Goal: Task Accomplishment & Management: Manage account settings

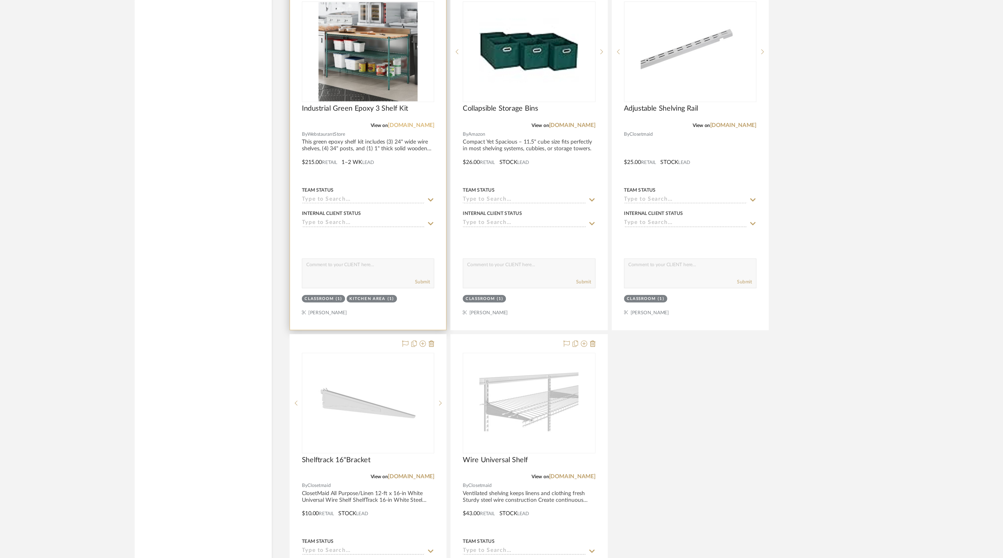
scroll to position [849, 0]
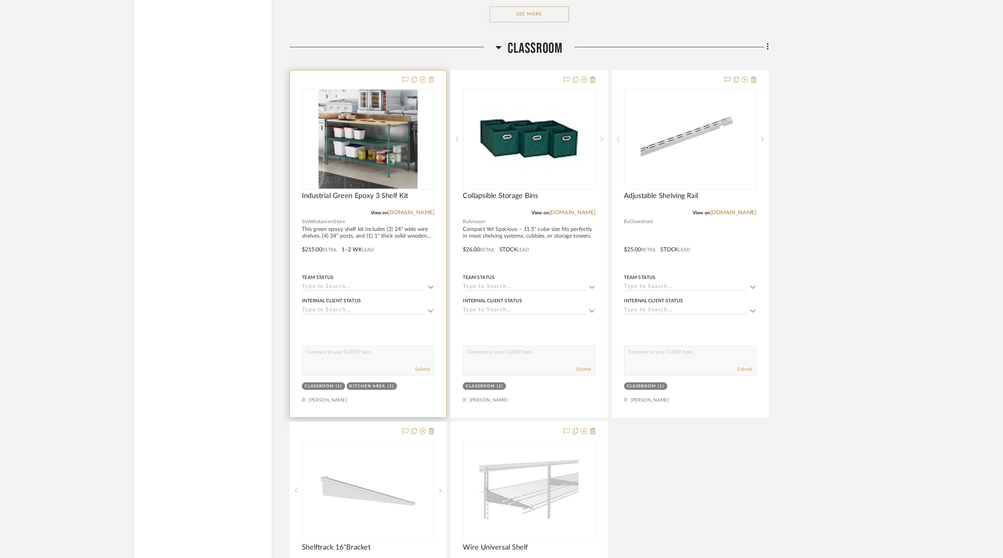
click at [487, 142] on icon at bounding box center [487, 142] width 4 height 5
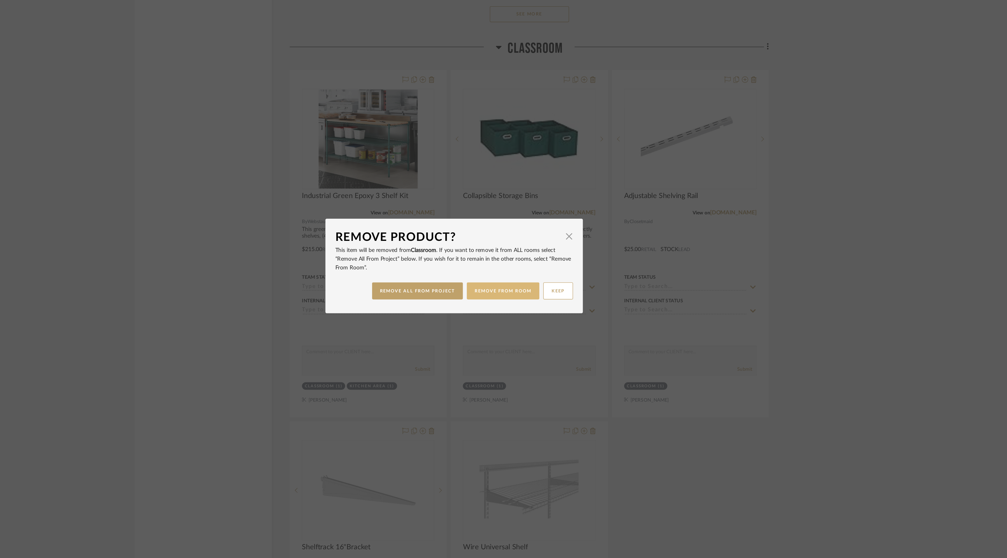
click at [532, 298] on button "REMOVE FROM ROOM" at bounding box center [539, 297] width 53 height 13
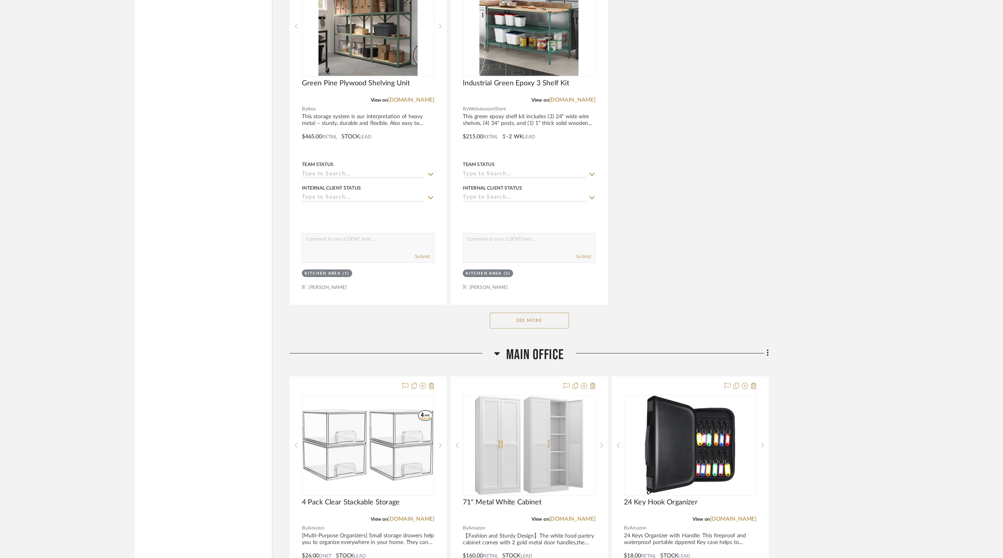
scroll to position [2567, 0]
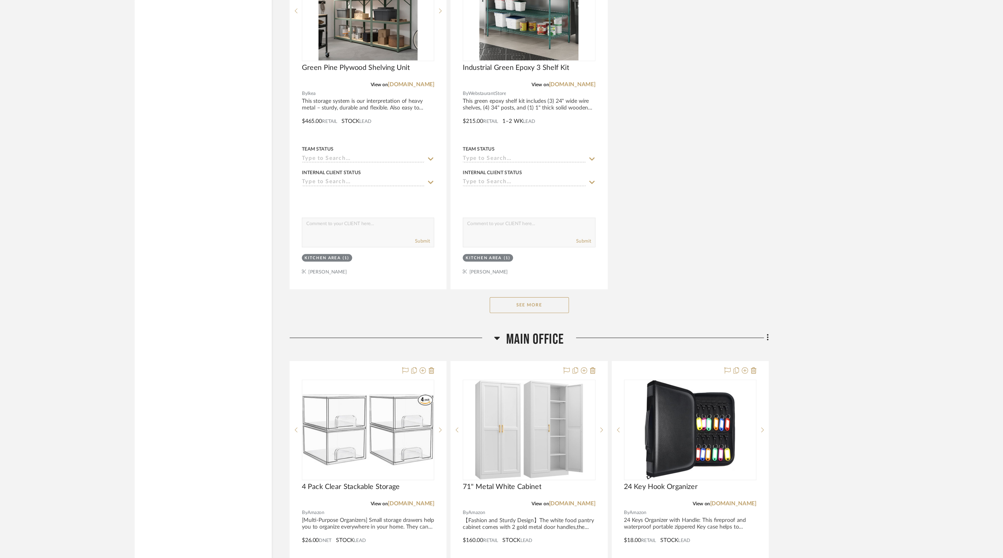
click at [565, 374] on button "See More" at bounding box center [559, 372] width 58 height 12
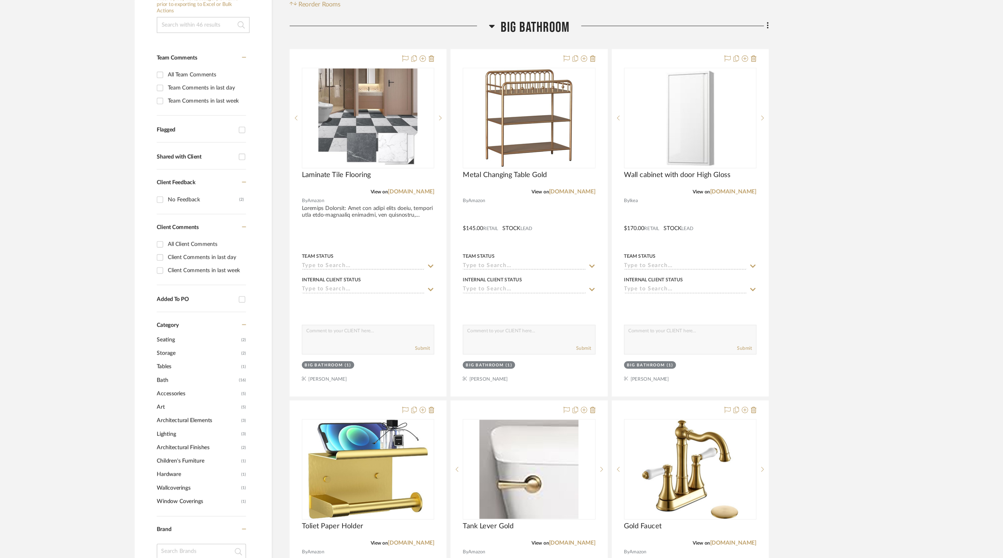
scroll to position [0, 0]
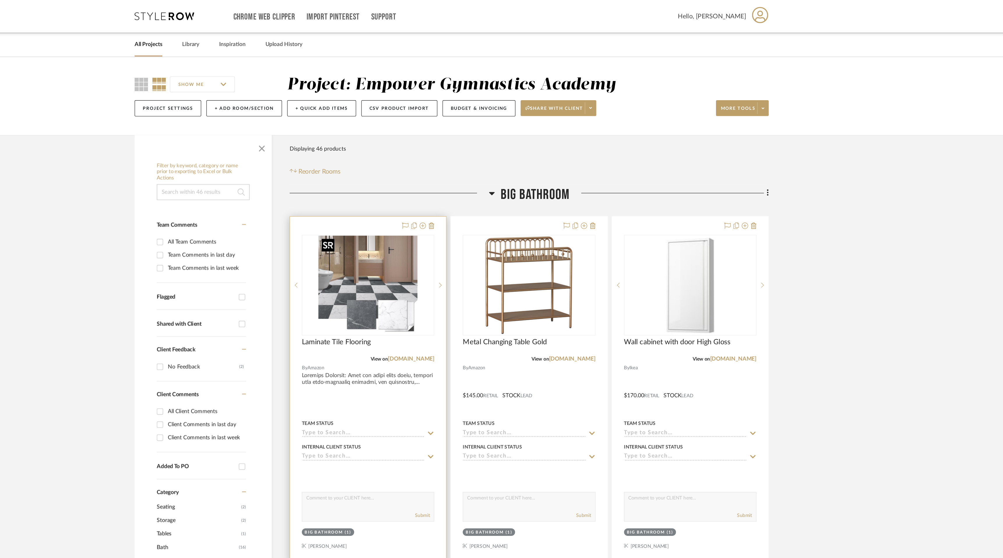
click at [433, 196] on img "0" at bounding box center [440, 209] width 73 height 73
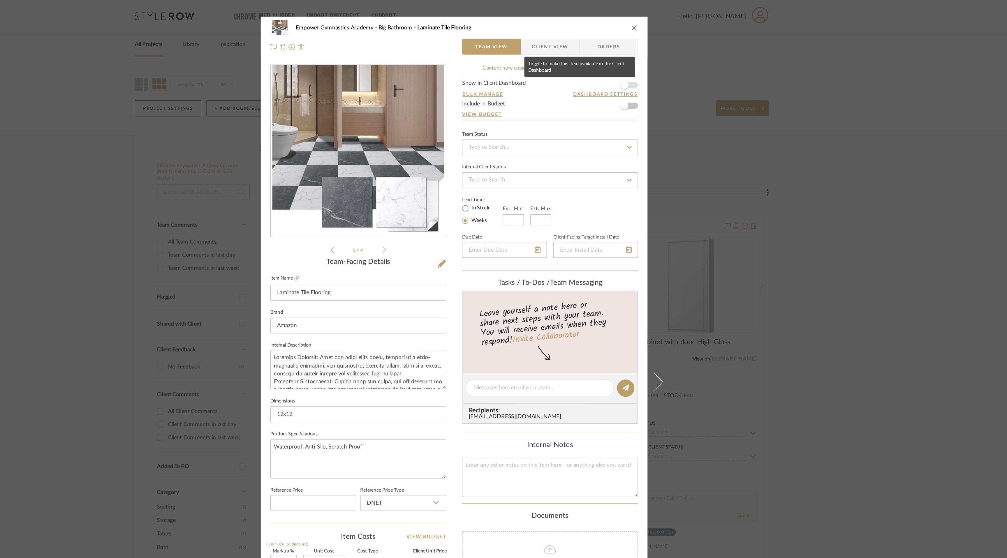
click at [631, 63] on span "button" at bounding box center [628, 62] width 13 height 13
click at [635, 20] on icon "close" at bounding box center [636, 20] width 5 height 5
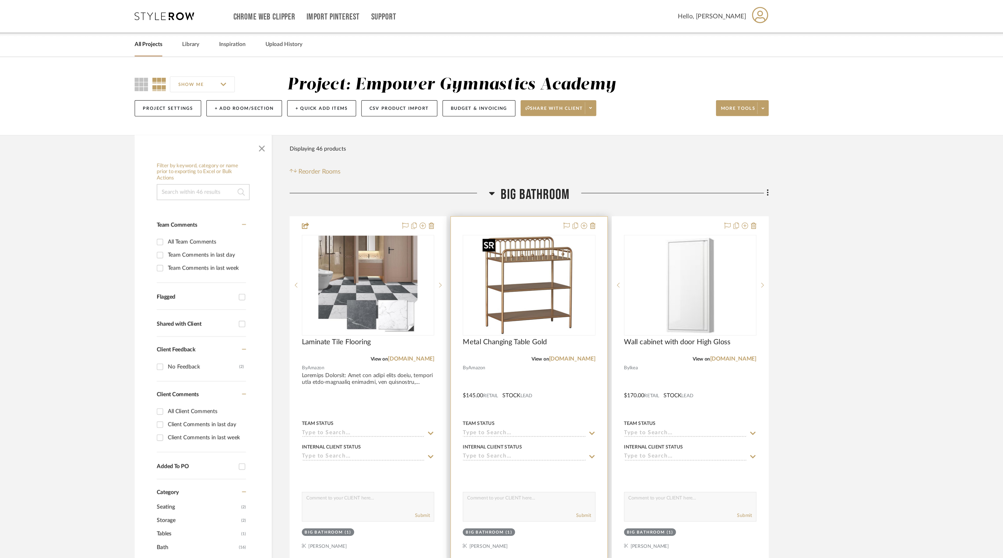
click at [557, 221] on img "0" at bounding box center [558, 209] width 73 height 73
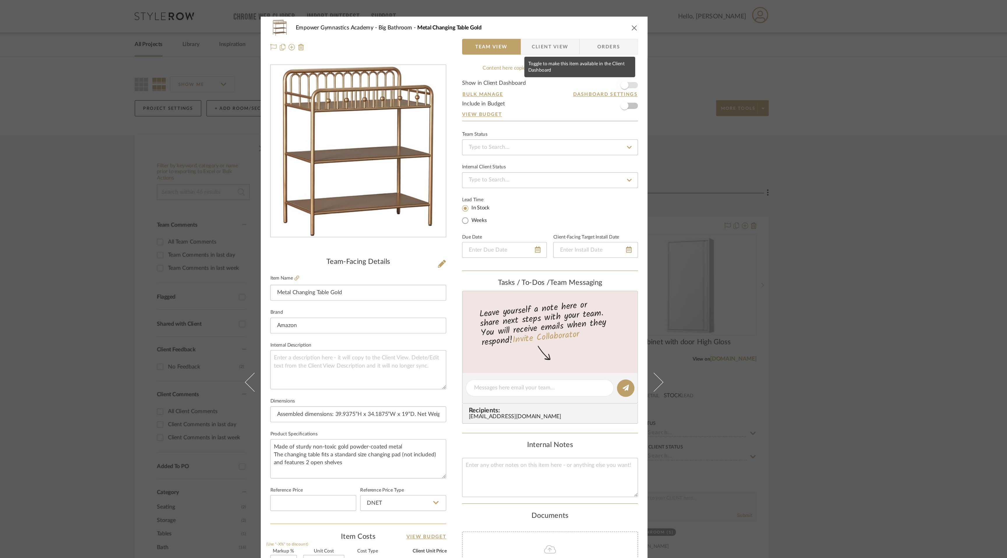
click at [631, 63] on span "button" at bounding box center [628, 62] width 13 height 13
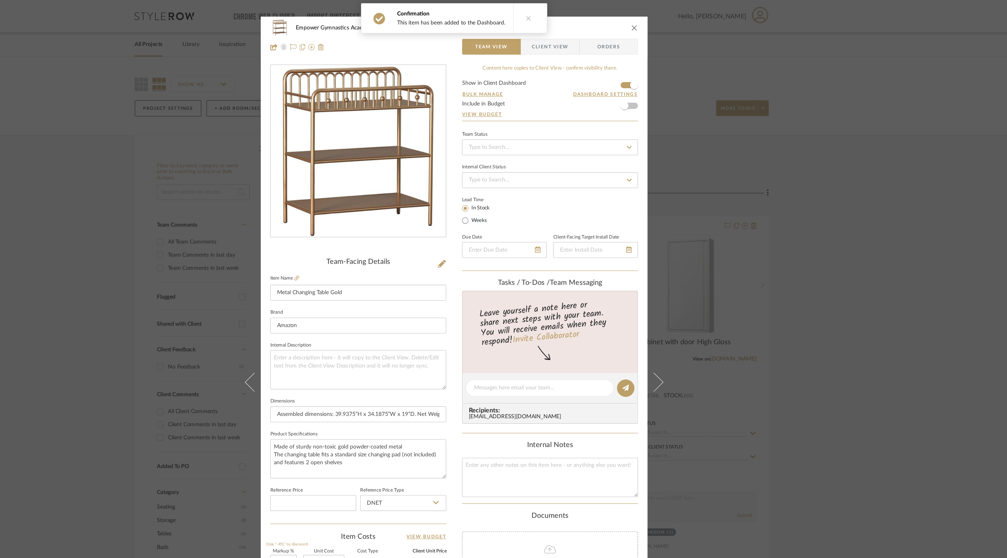
click at [634, 20] on icon "close" at bounding box center [636, 20] width 5 height 5
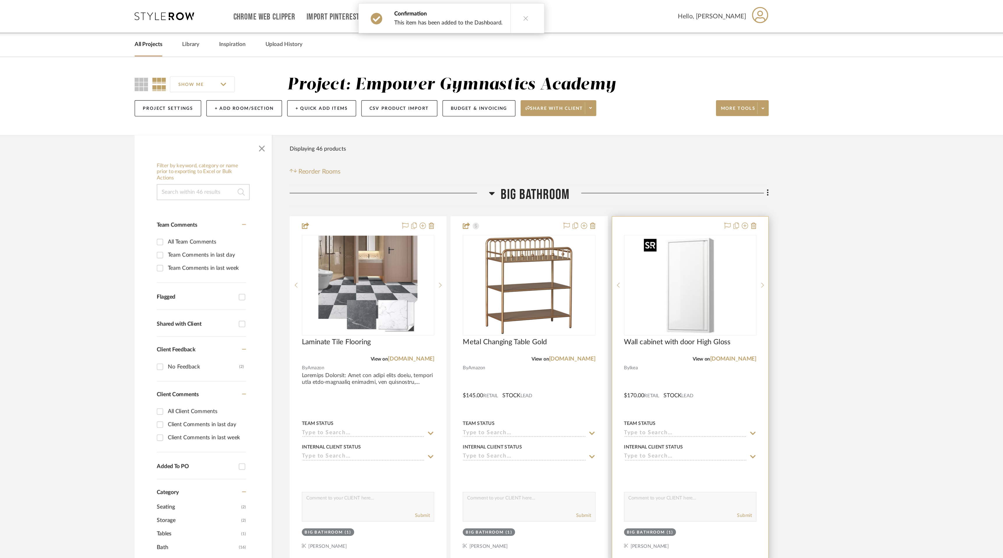
click at [671, 232] on img "0" at bounding box center [677, 209] width 73 height 73
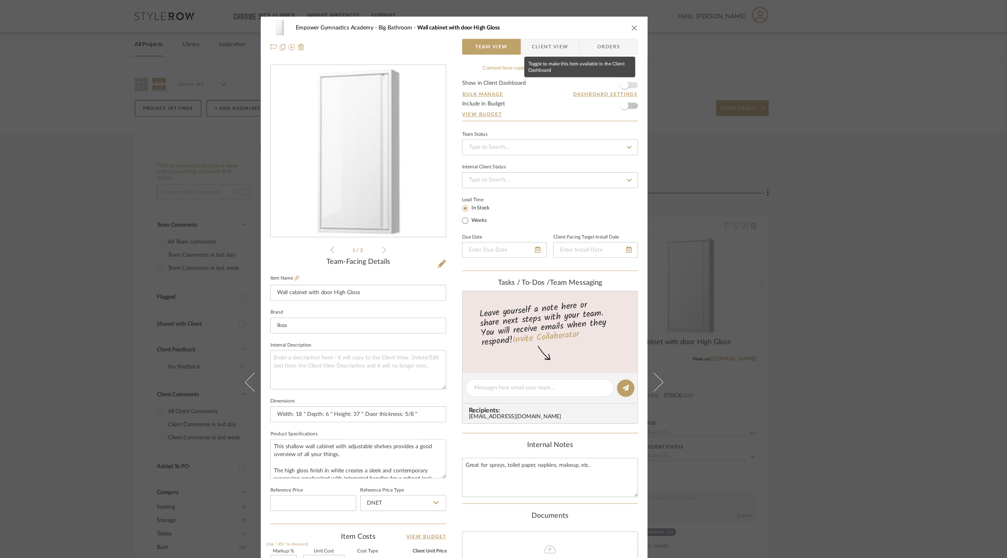
click at [632, 63] on span "button" at bounding box center [628, 62] width 13 height 13
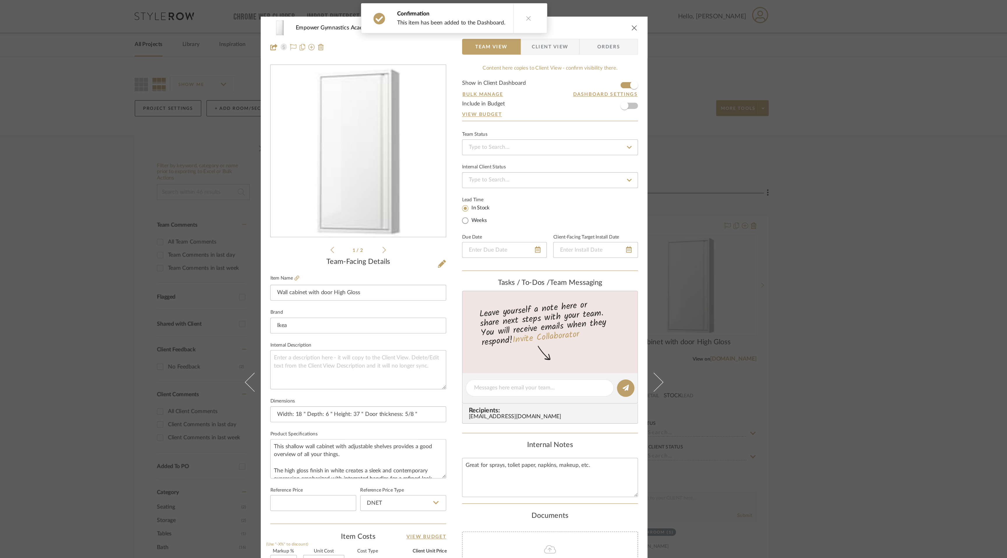
click at [634, 21] on icon "close" at bounding box center [636, 20] width 5 height 5
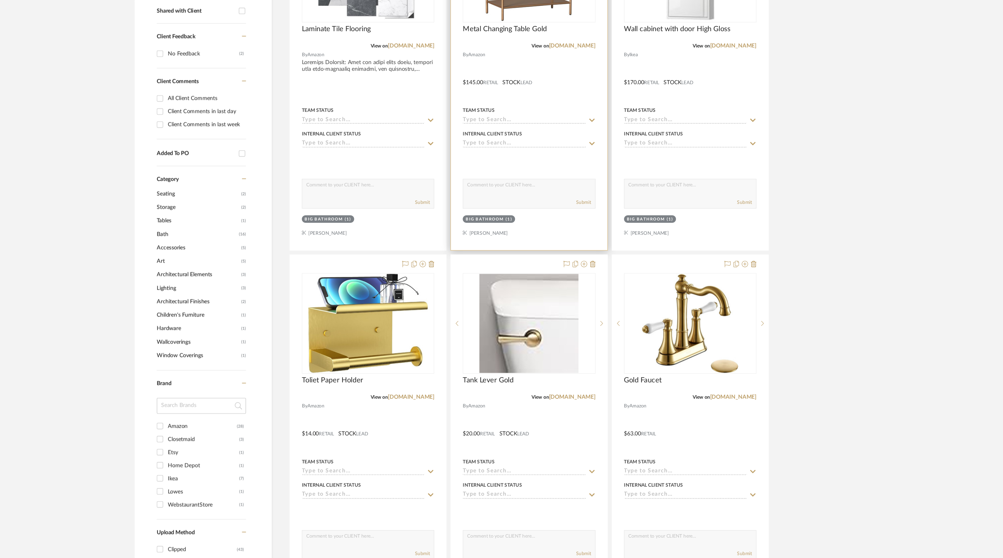
scroll to position [94, 0]
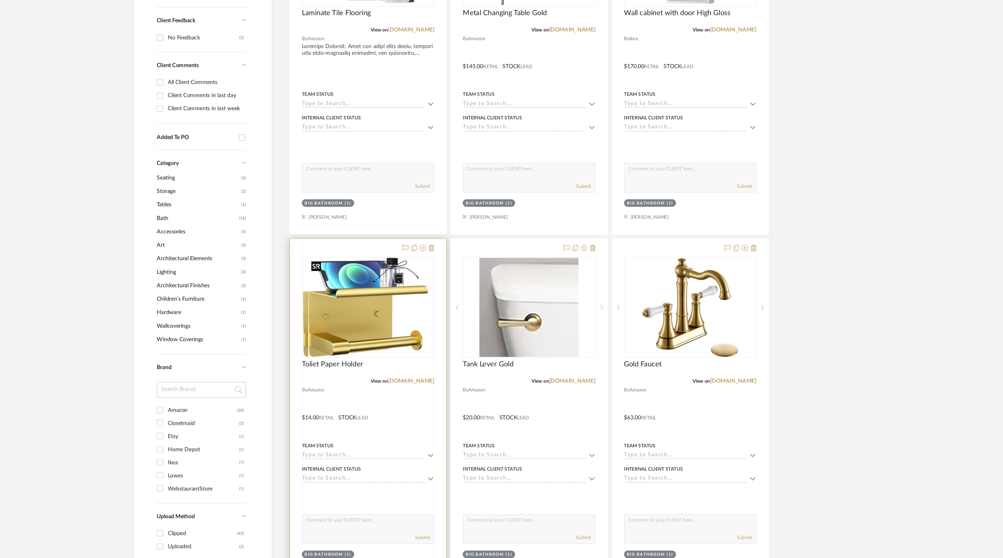
click at [467, 400] on img "0" at bounding box center [436, 373] width 88 height 73
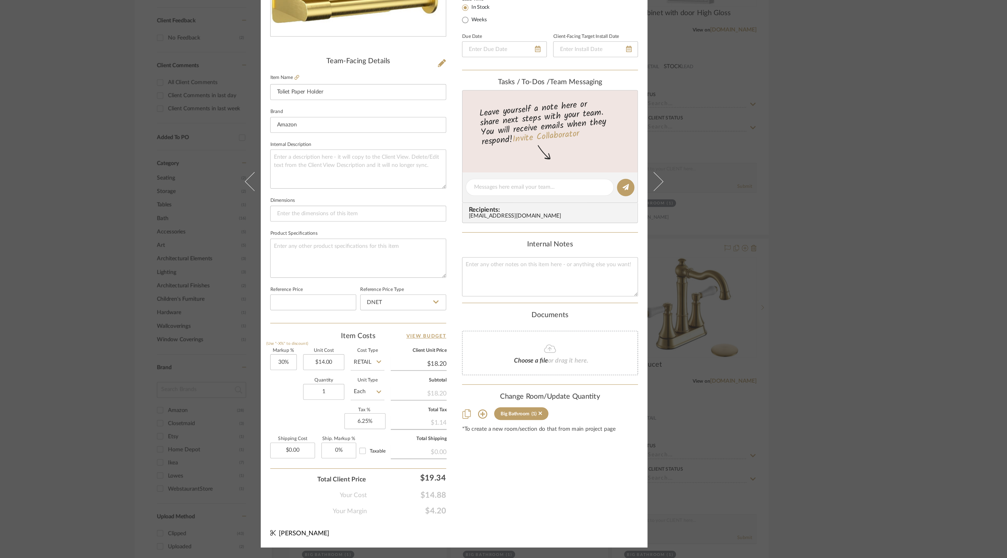
scroll to position [0, 0]
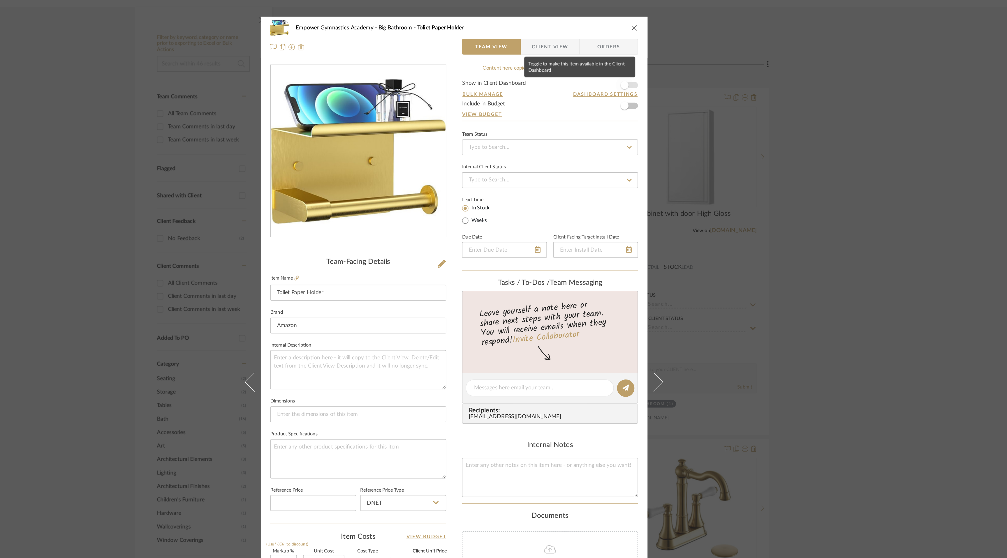
click at [632, 62] on span "button" at bounding box center [628, 62] width 13 height 13
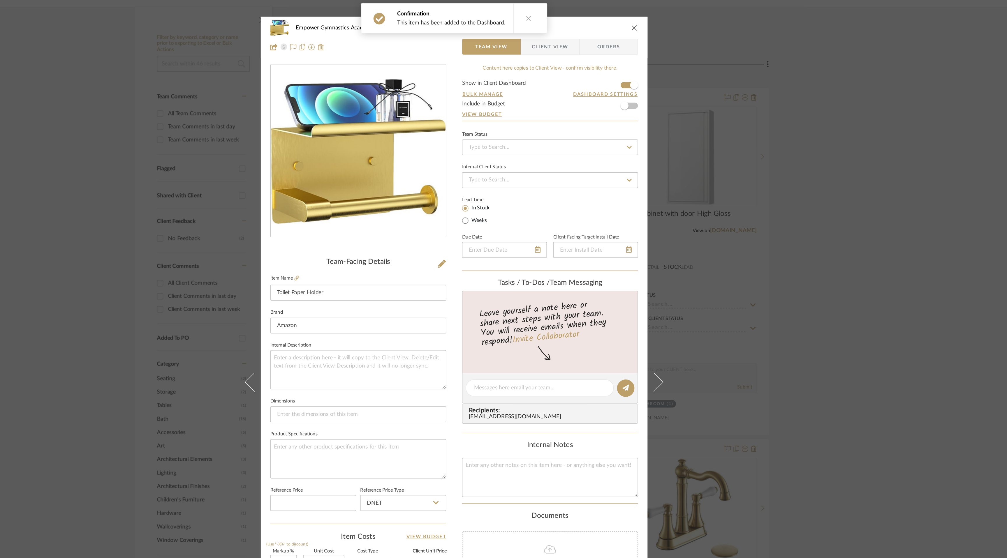
click at [634, 20] on icon "close" at bounding box center [636, 20] width 5 height 5
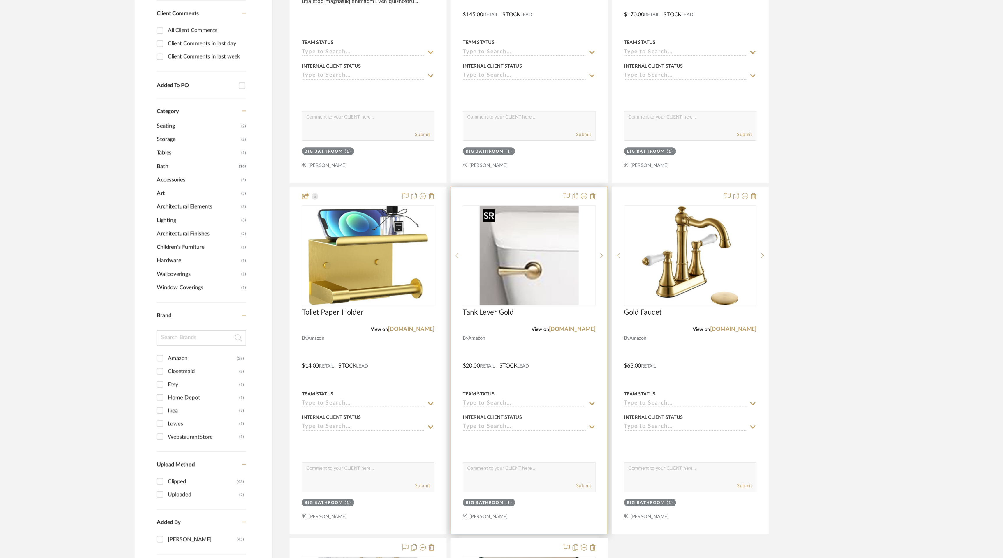
scroll to position [134, 0]
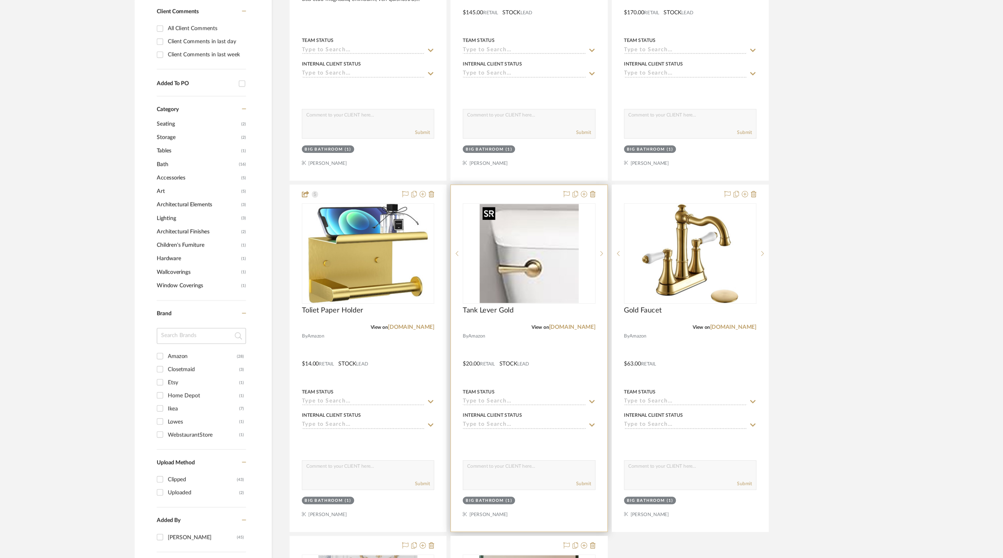
click at [558, 349] on img "0" at bounding box center [558, 334] width 73 height 73
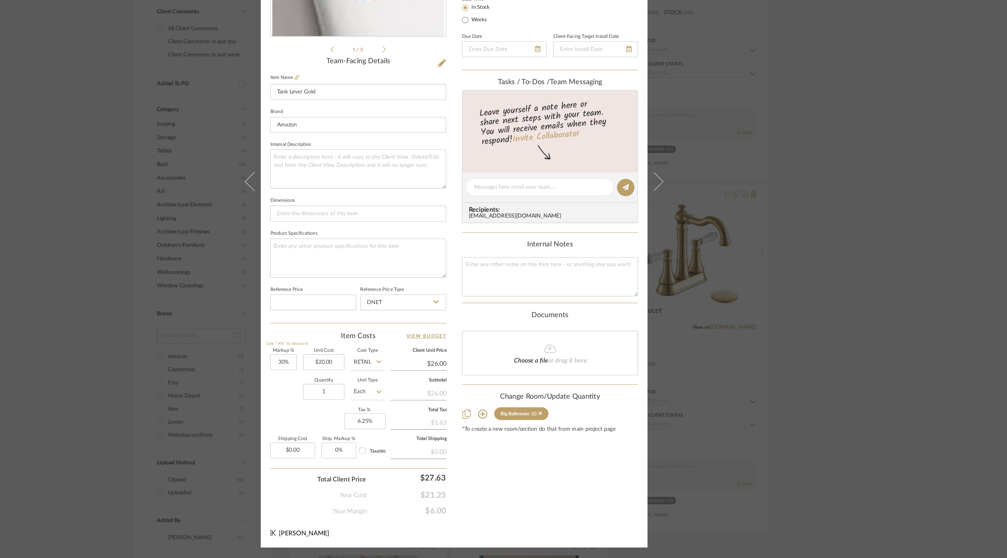
scroll to position [0, 0]
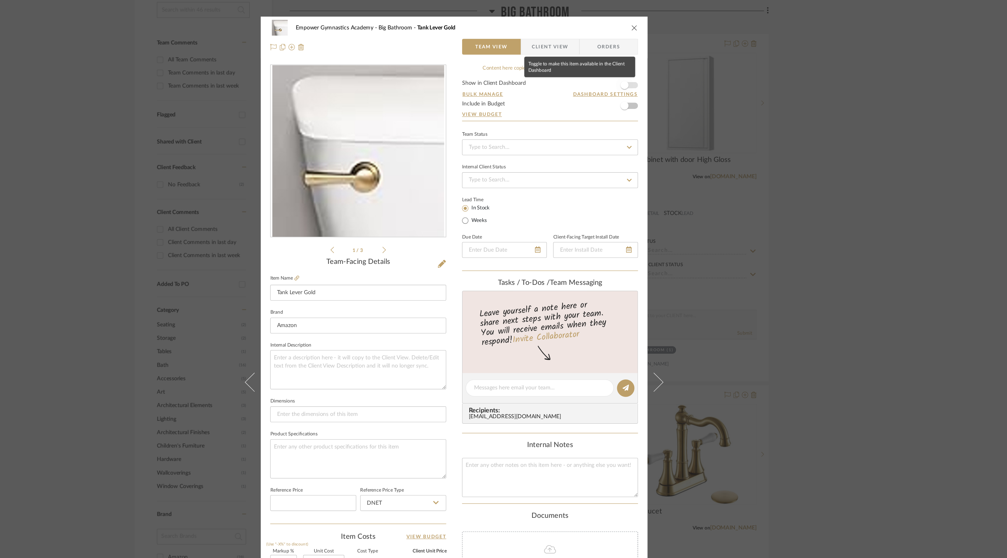
click at [631, 62] on span "button" at bounding box center [628, 62] width 13 height 13
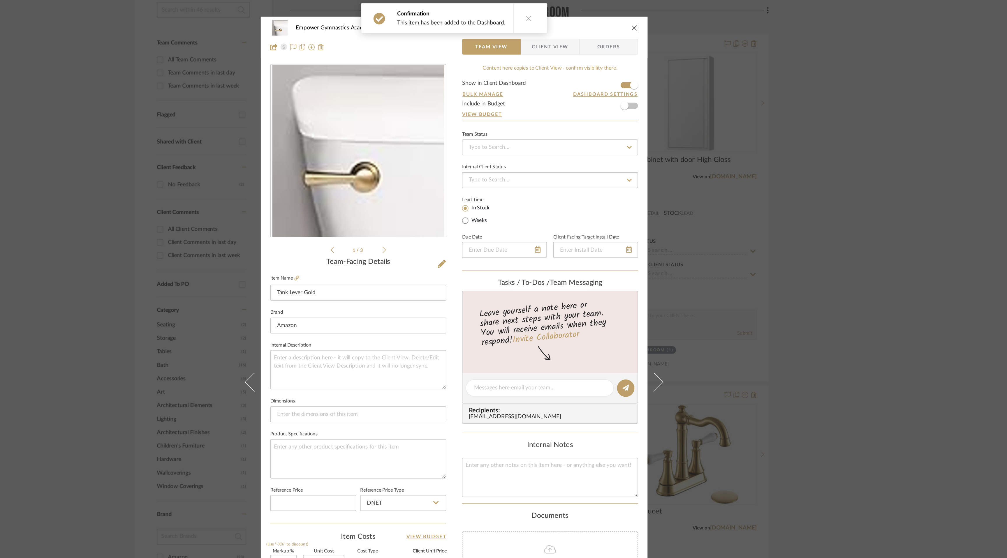
click at [634, 19] on icon "close" at bounding box center [636, 20] width 5 height 5
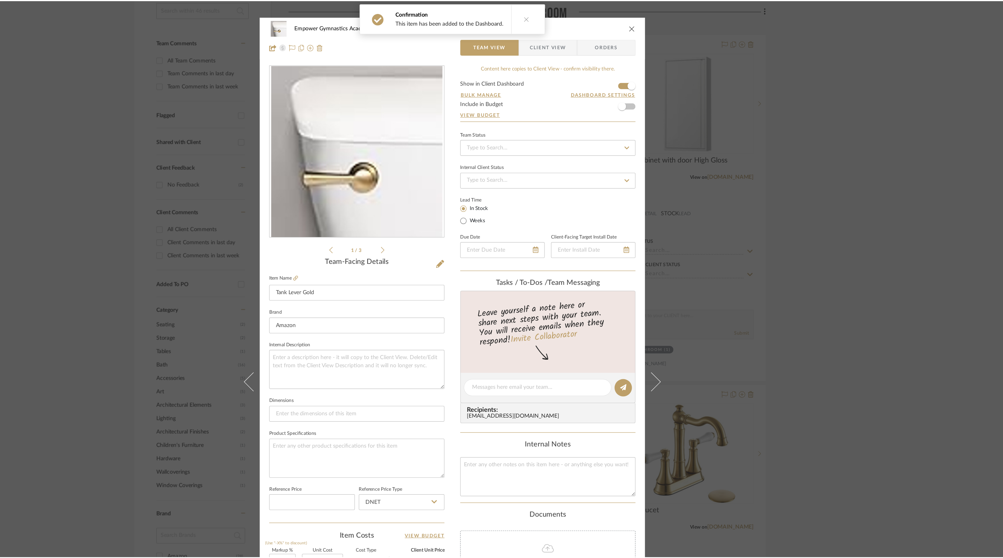
scroll to position [134, 0]
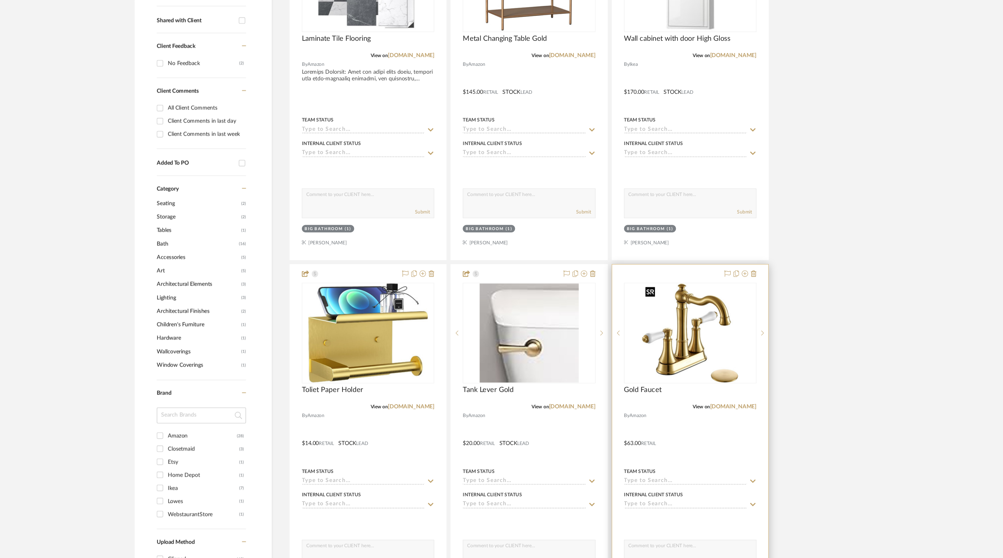
click at [667, 349] on img "0" at bounding box center [677, 334] width 70 height 73
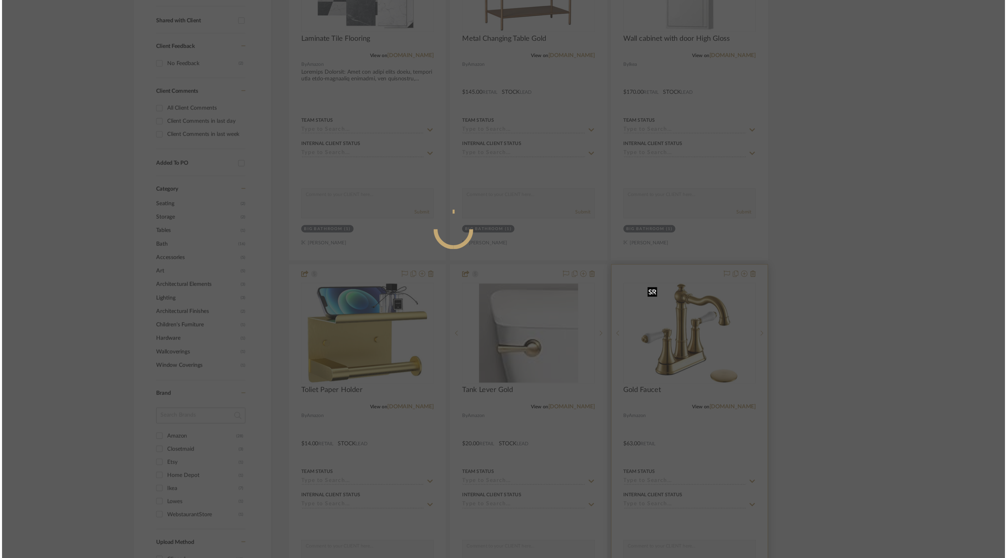
scroll to position [0, 0]
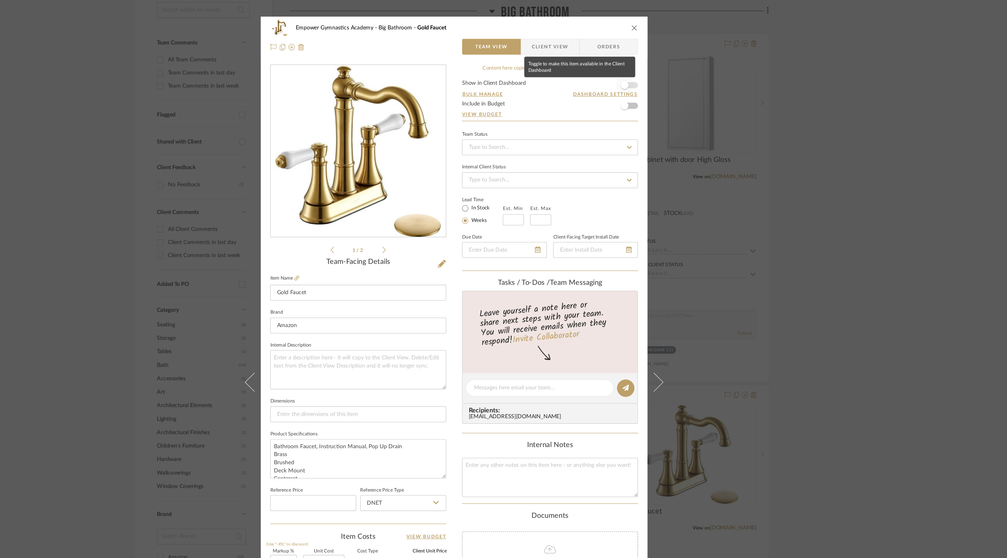
click at [632, 62] on span "button" at bounding box center [628, 62] width 13 height 13
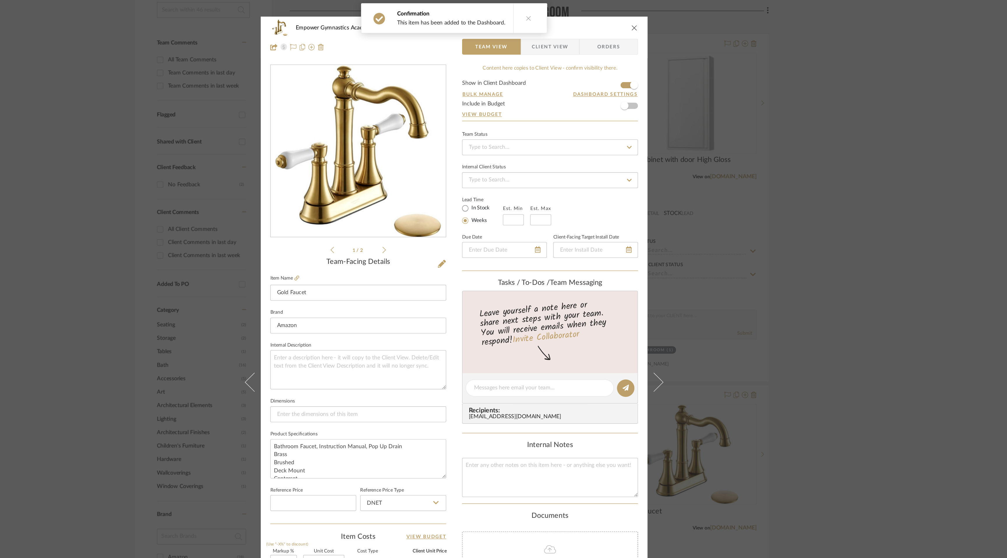
click at [634, 22] on icon "close" at bounding box center [636, 20] width 5 height 5
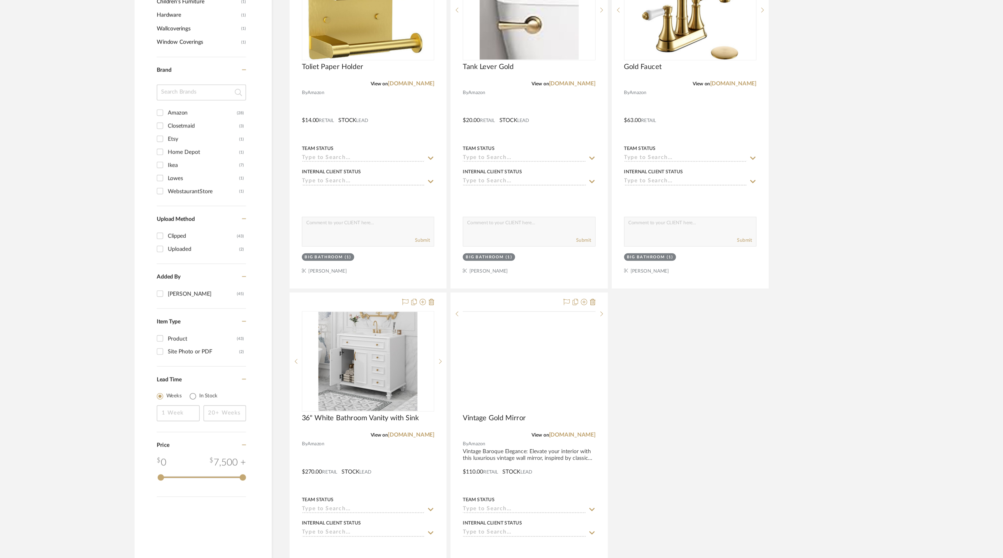
scroll to position [332, 0]
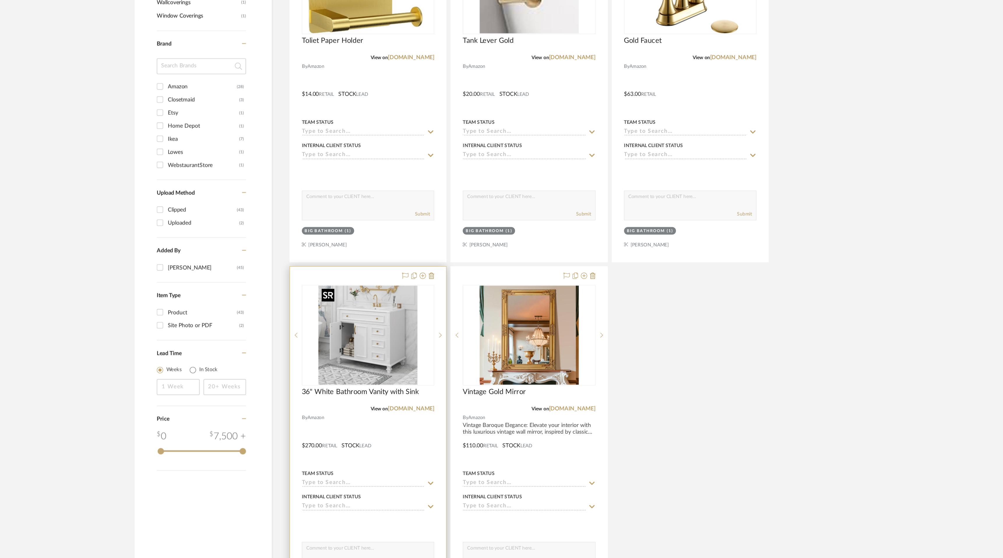
click at [448, 409] on img "0" at bounding box center [440, 394] width 73 height 73
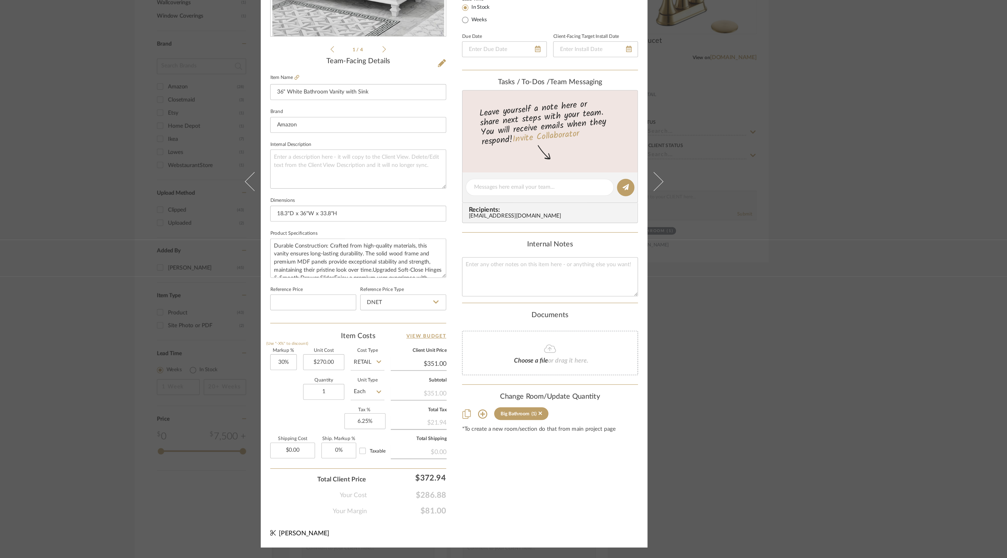
scroll to position [0, 0]
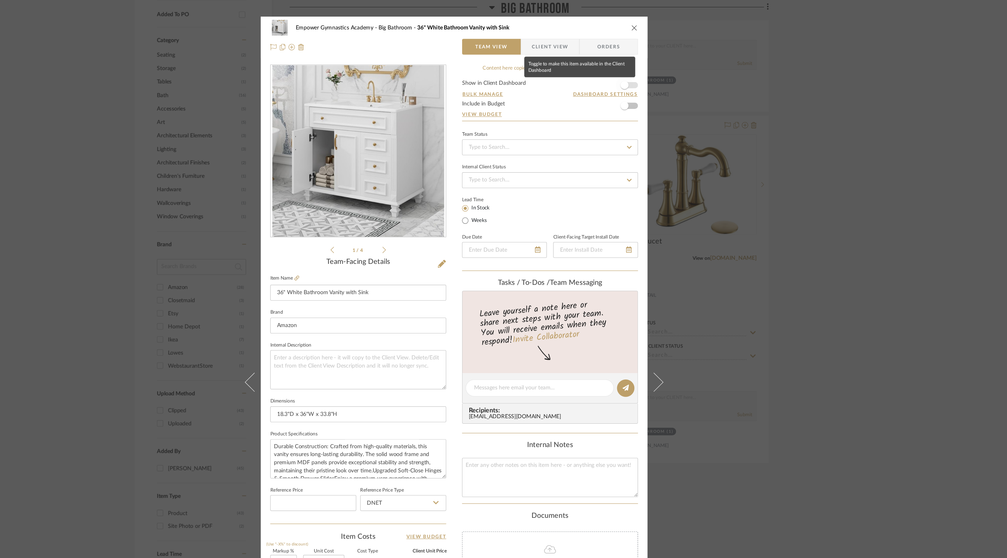
click at [631, 63] on span "button" at bounding box center [628, 62] width 13 height 13
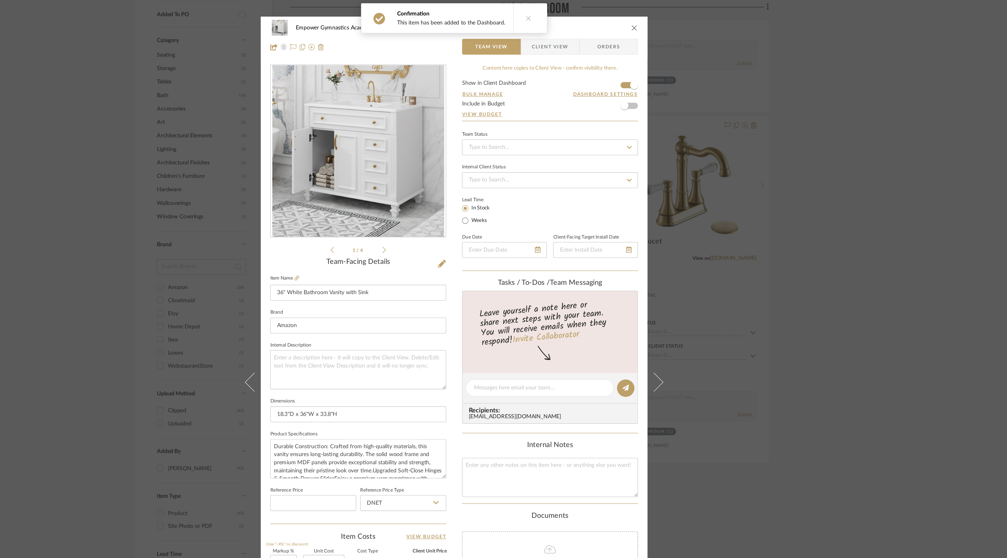
click at [634, 18] on icon "close" at bounding box center [636, 20] width 5 height 5
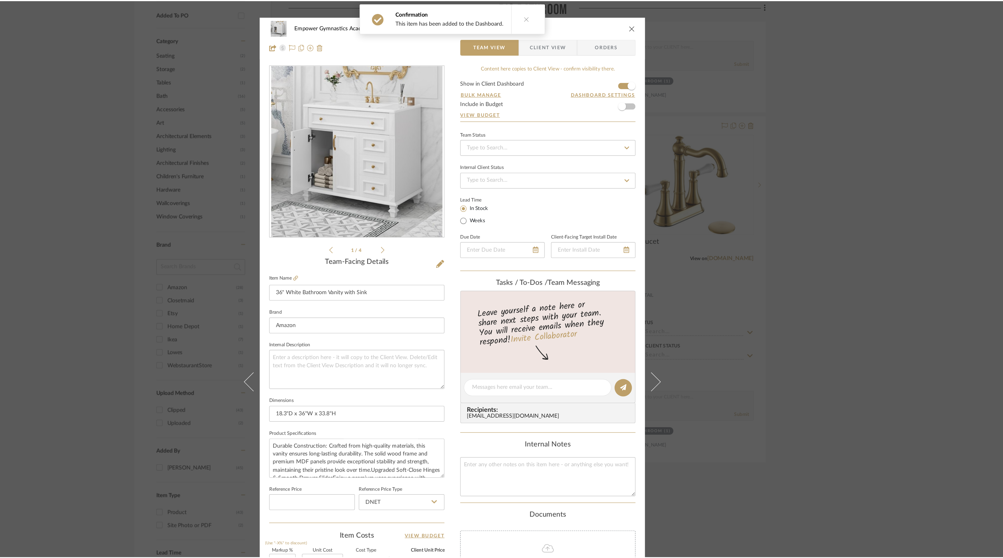
scroll to position [332, 0]
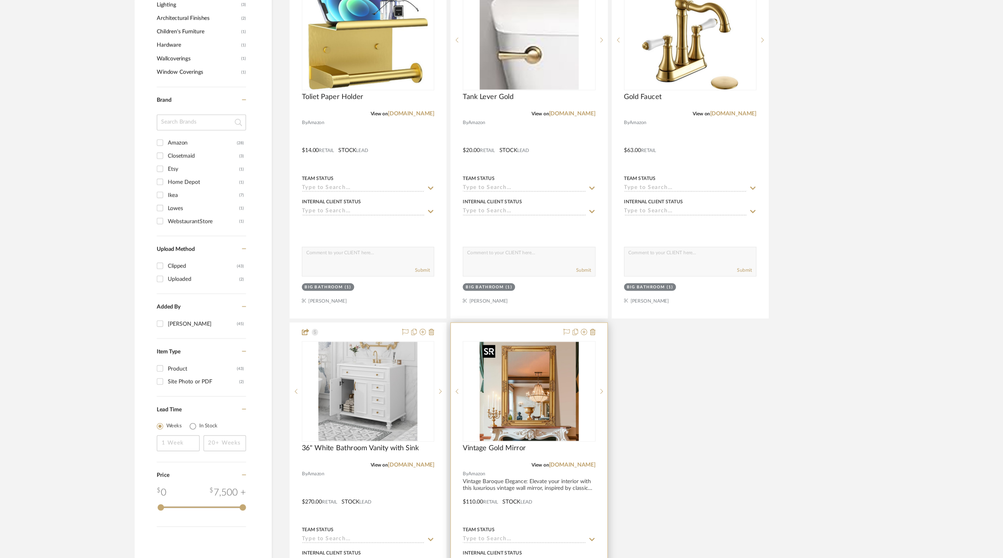
click at [566, 401] on img "0" at bounding box center [558, 394] width 73 height 73
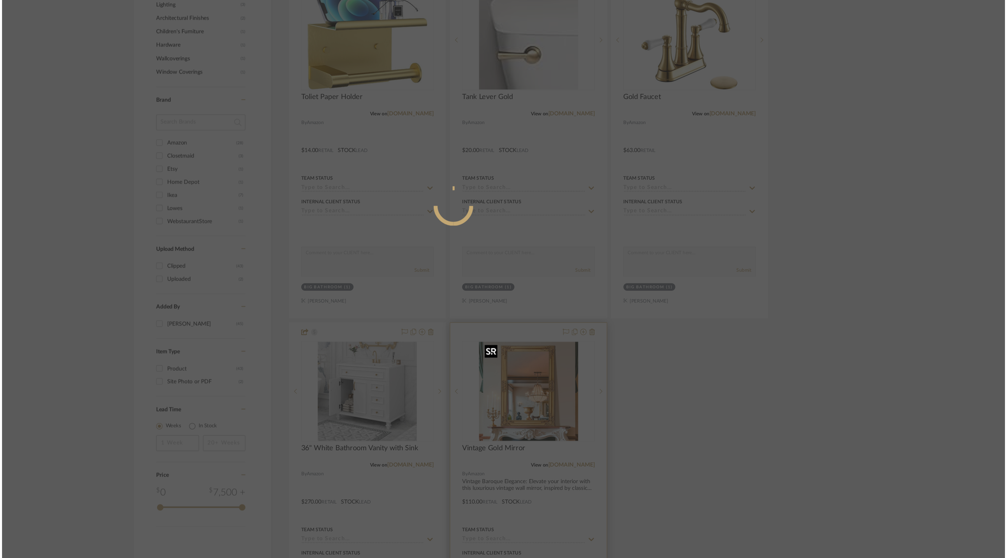
scroll to position [0, 0]
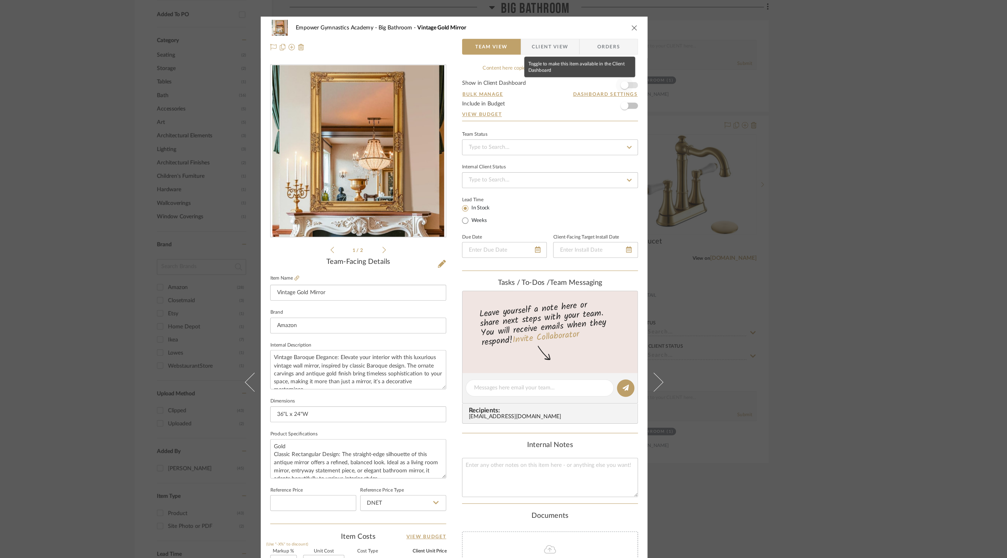
click at [631, 63] on span "button" at bounding box center [628, 62] width 13 height 13
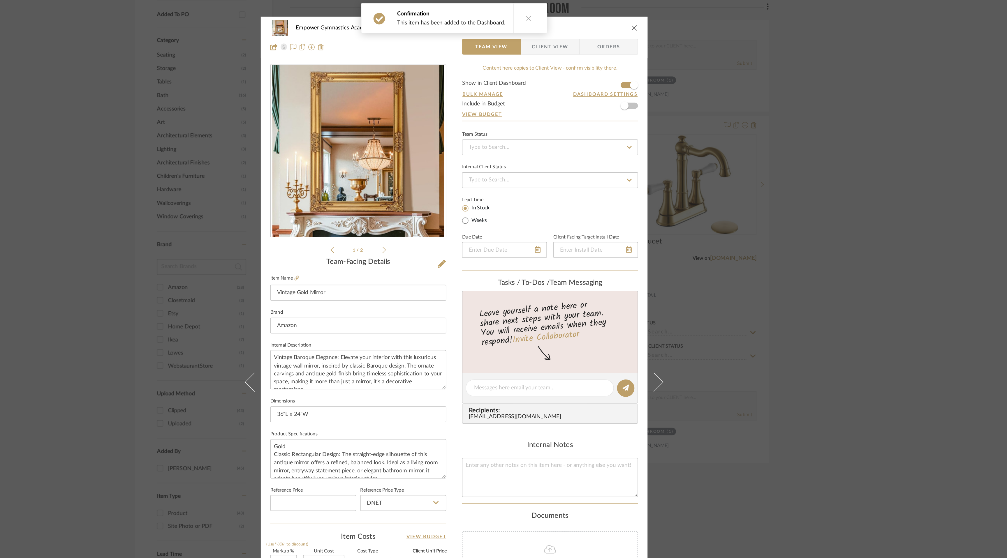
click at [634, 20] on icon "close" at bounding box center [636, 20] width 5 height 5
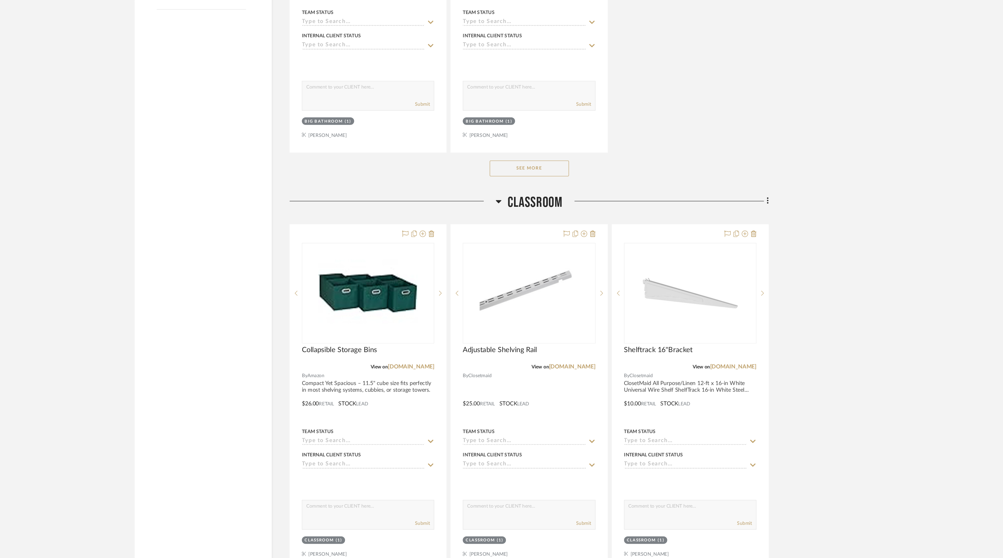
scroll to position [673, 0]
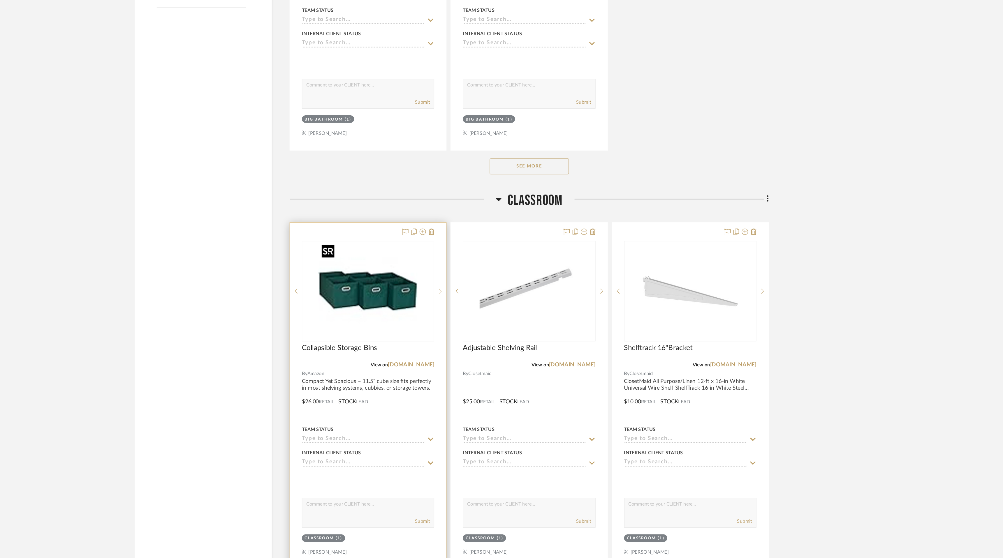
click at [445, 380] on img "0" at bounding box center [440, 361] width 73 height 73
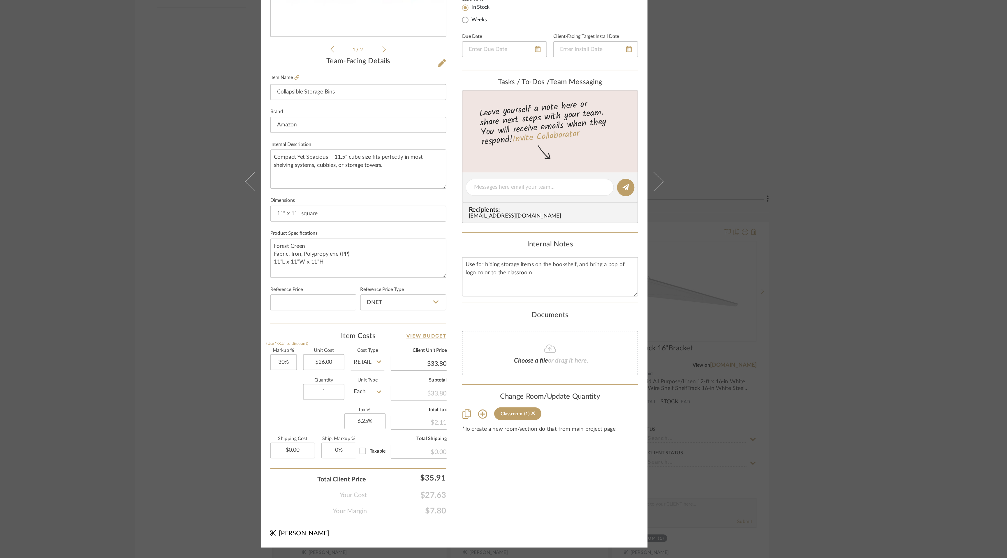
scroll to position [0, 0]
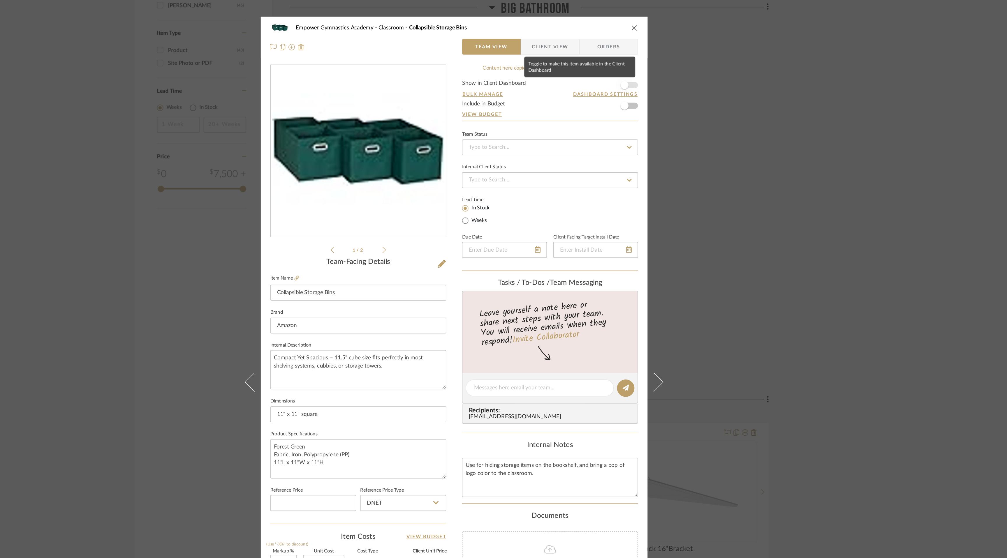
click at [631, 63] on span "button" at bounding box center [628, 62] width 13 height 13
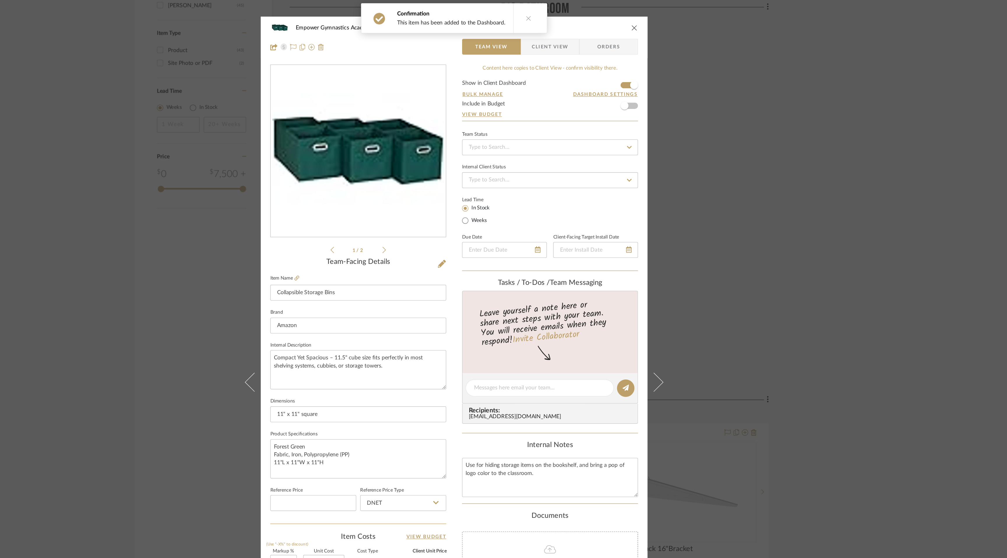
click at [634, 18] on icon "close" at bounding box center [636, 20] width 5 height 5
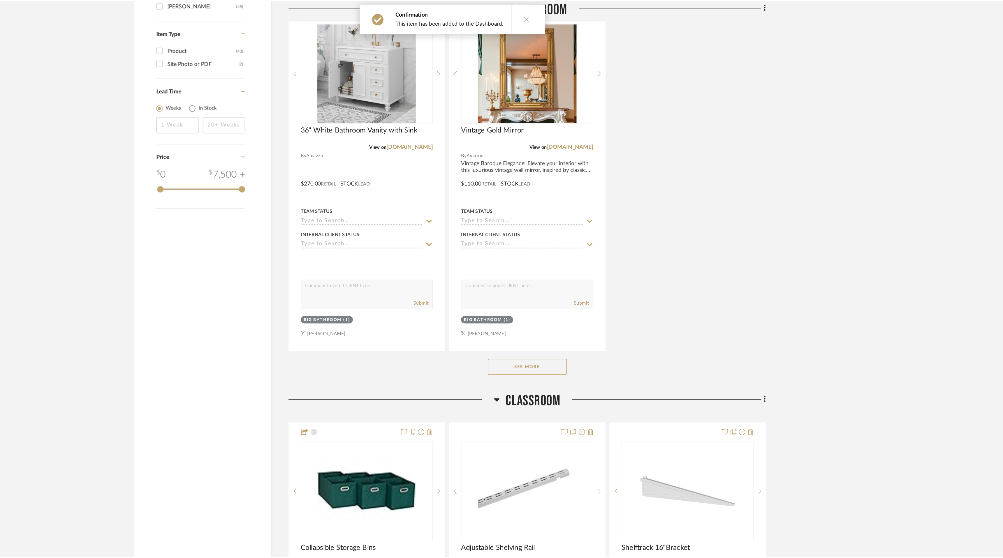
scroll to position [673, 0]
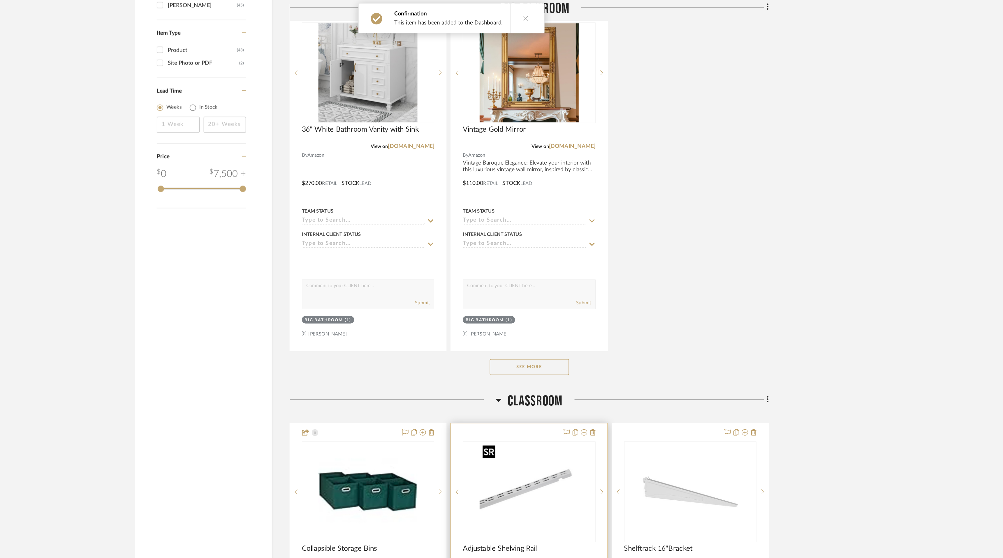
click at [555, 364] on img "0" at bounding box center [558, 361] width 73 height 73
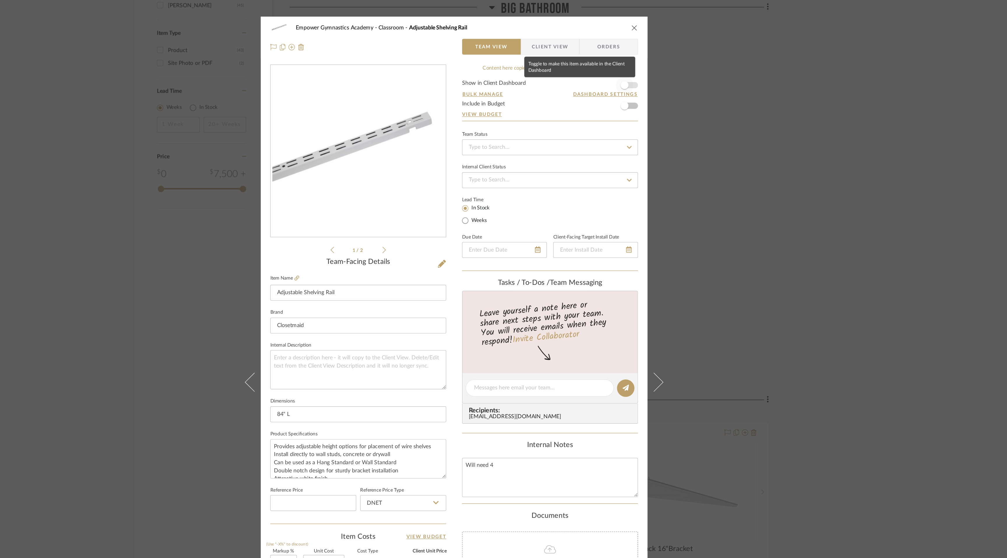
click at [630, 64] on span "button" at bounding box center [628, 62] width 13 height 13
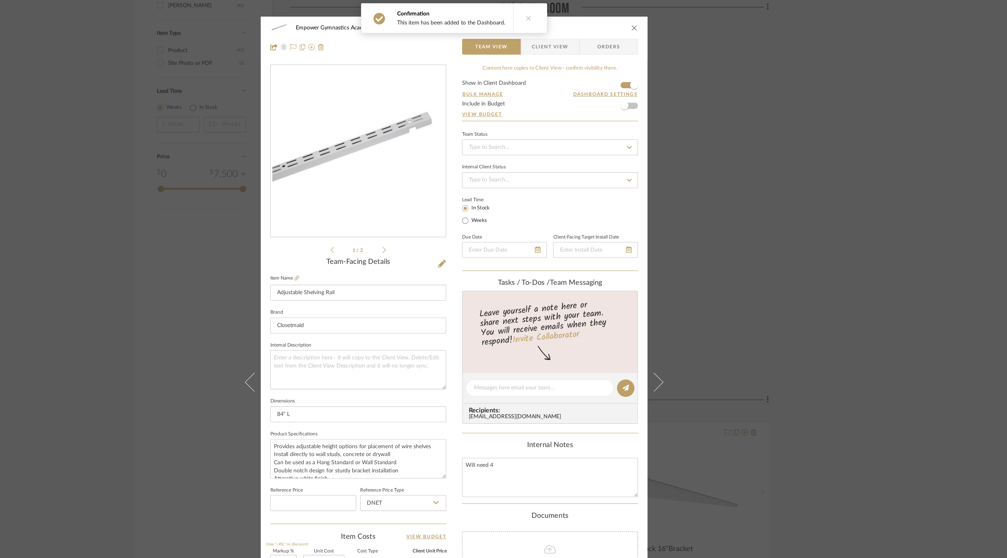
click at [634, 19] on icon "close" at bounding box center [636, 20] width 5 height 5
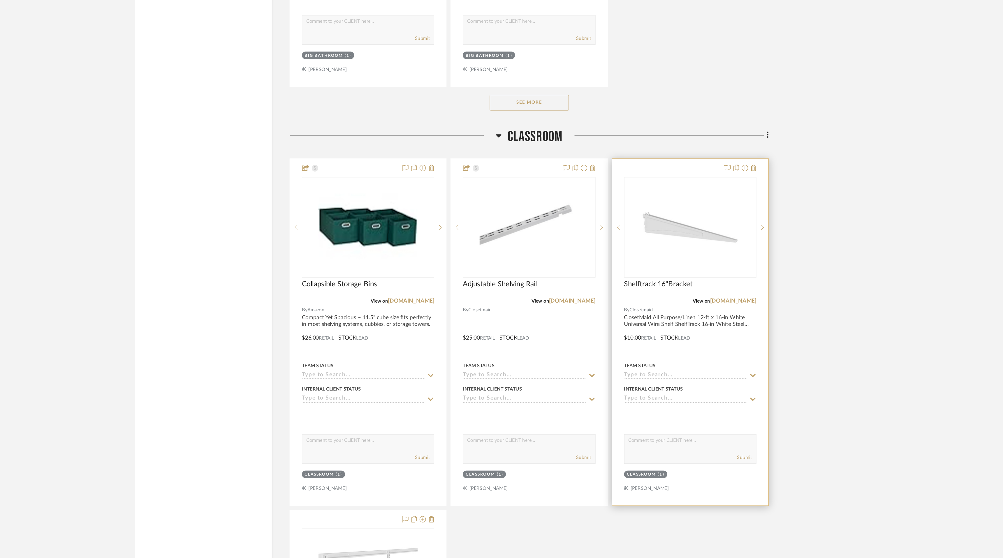
scroll to position [798, 0]
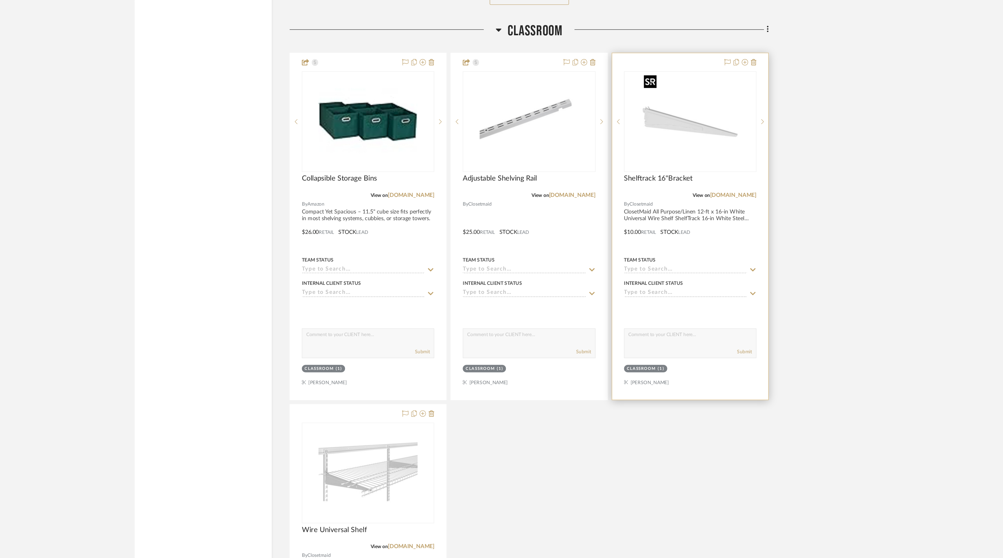
click at [670, 242] on img "0" at bounding box center [677, 237] width 73 height 73
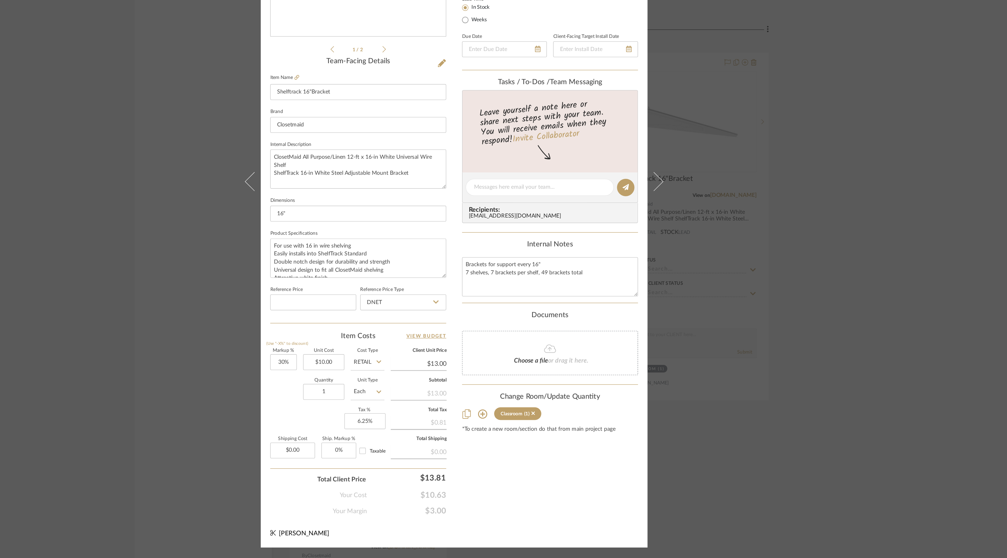
scroll to position [0, 0]
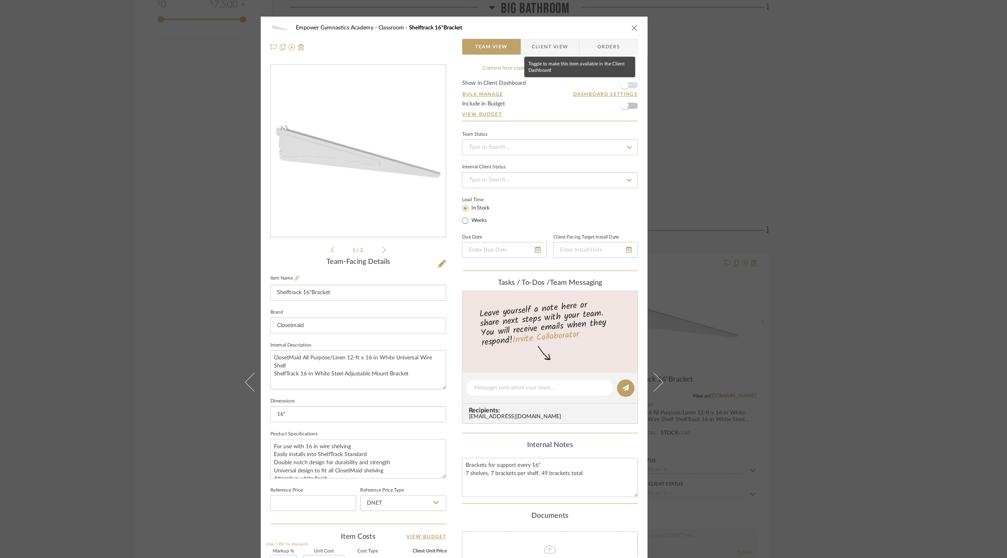
click at [630, 61] on span "button" at bounding box center [628, 62] width 13 height 13
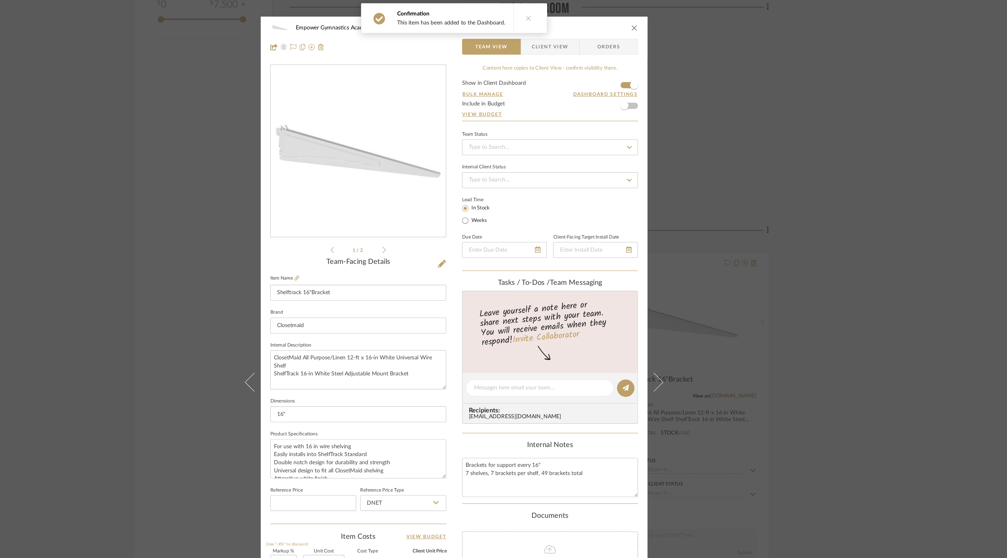
click at [634, 19] on icon "close" at bounding box center [636, 20] width 5 height 5
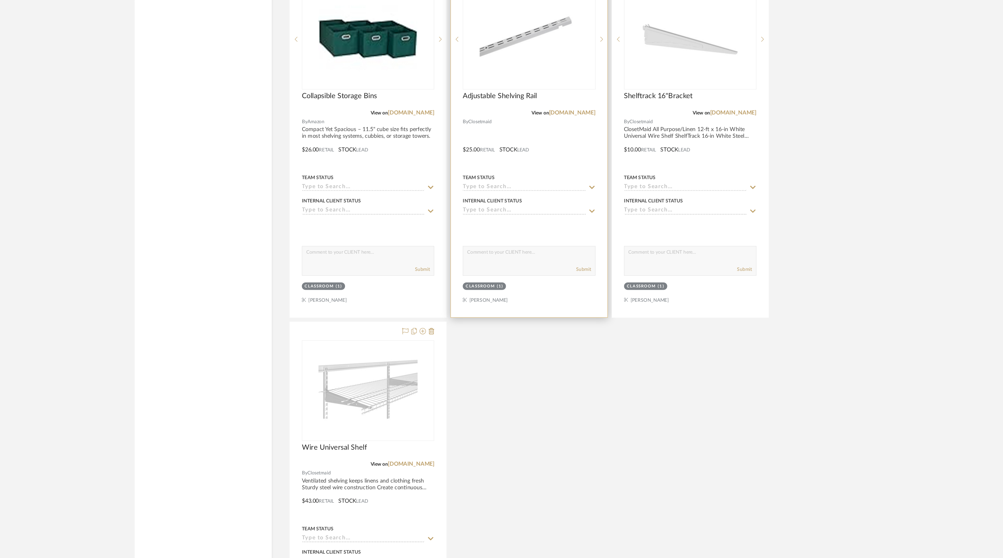
scroll to position [858, 0]
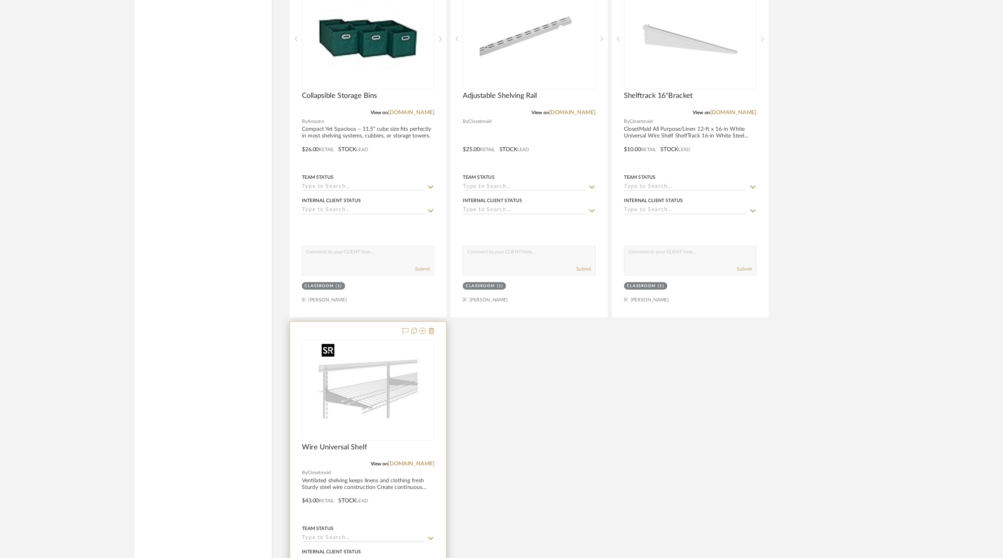
click at [455, 424] on img "0" at bounding box center [440, 434] width 73 height 73
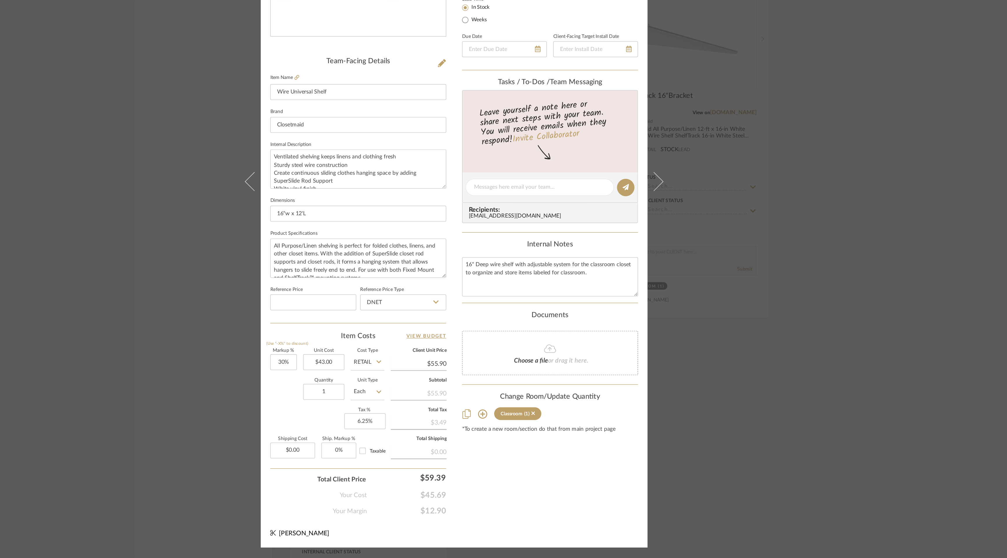
scroll to position [0, 0]
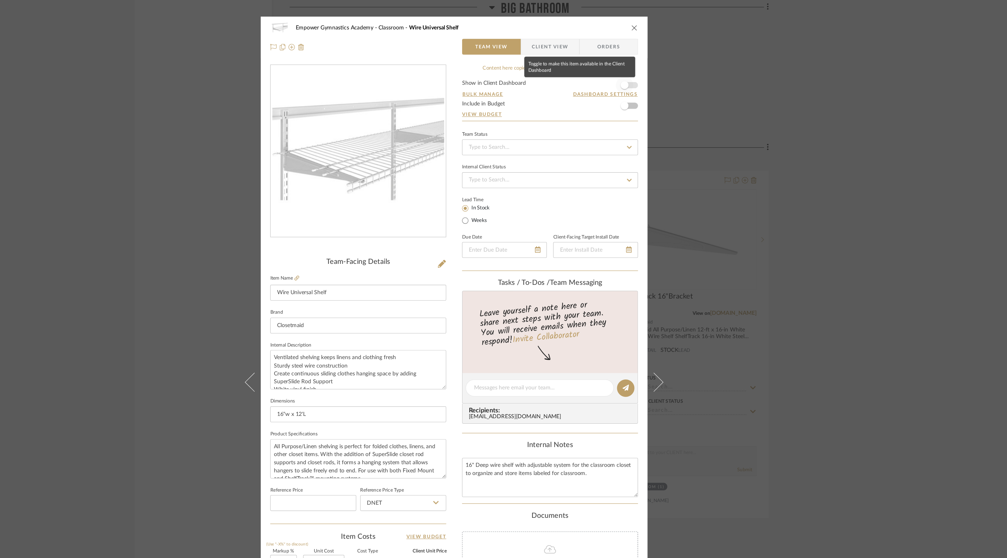
click at [632, 62] on span "button" at bounding box center [628, 62] width 13 height 13
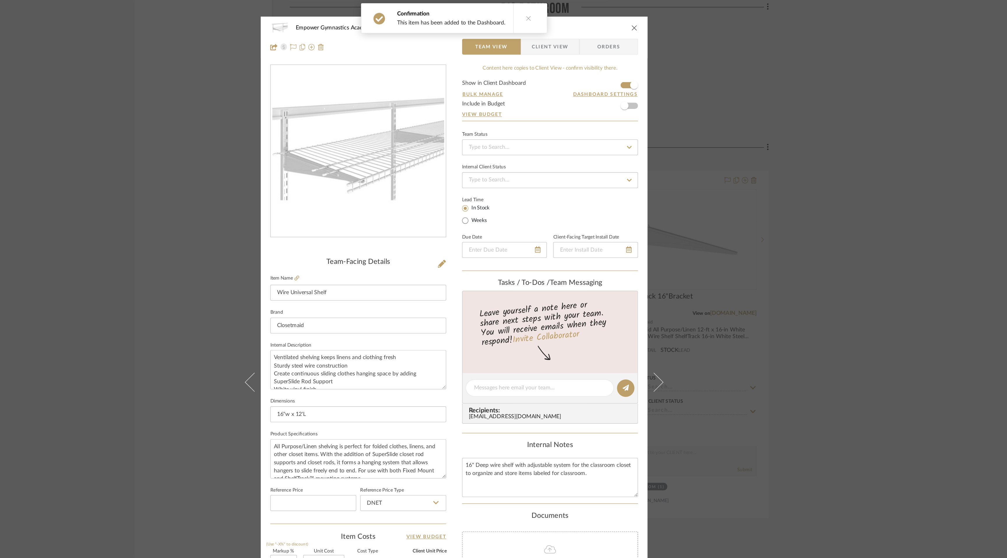
click at [634, 21] on icon "close" at bounding box center [636, 20] width 5 height 5
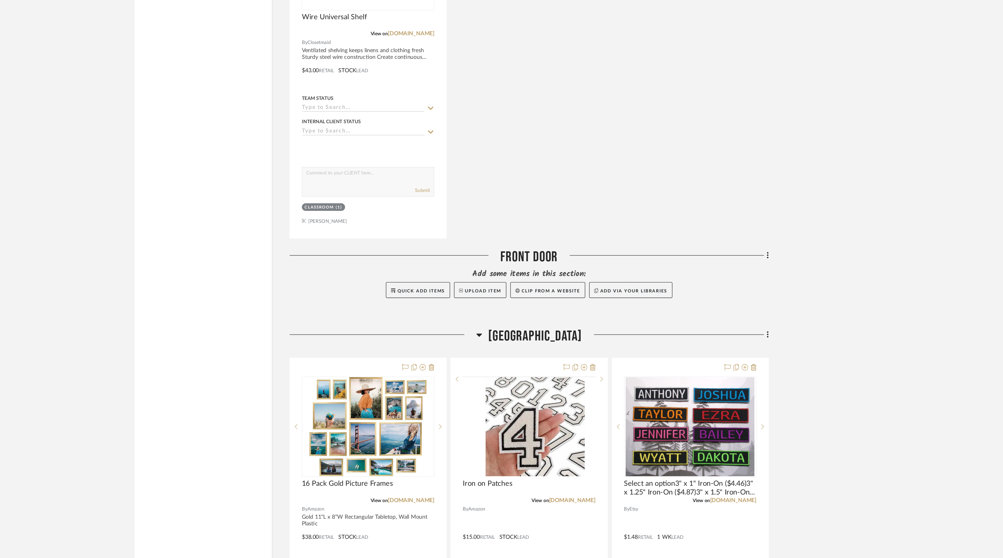
scroll to position [1181, 0]
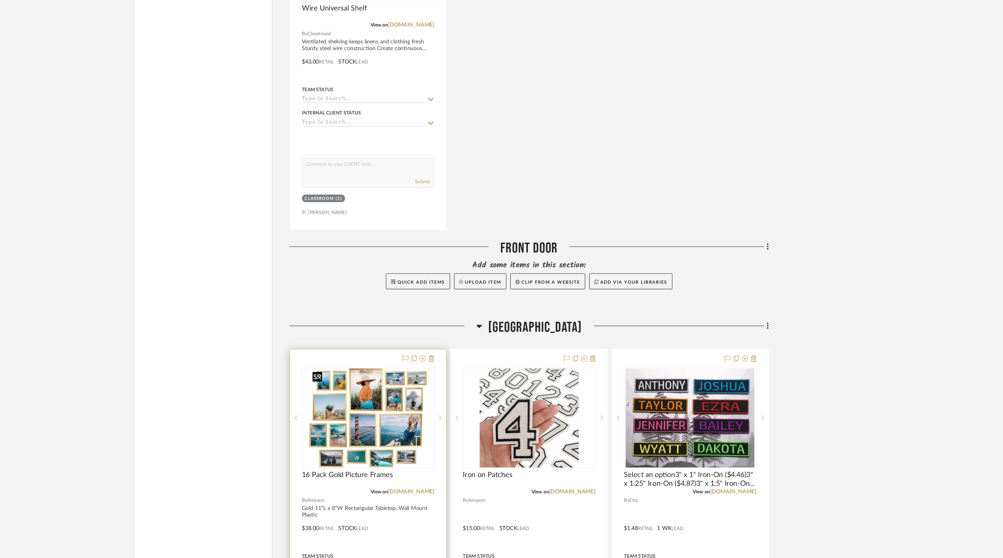
click at [436, 449] on img "0" at bounding box center [440, 455] width 87 height 73
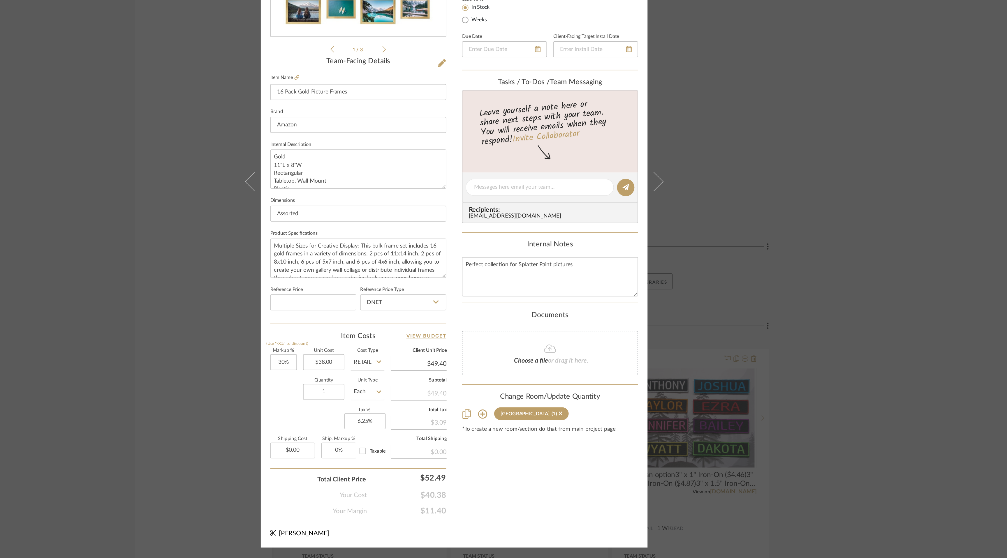
scroll to position [0, 0]
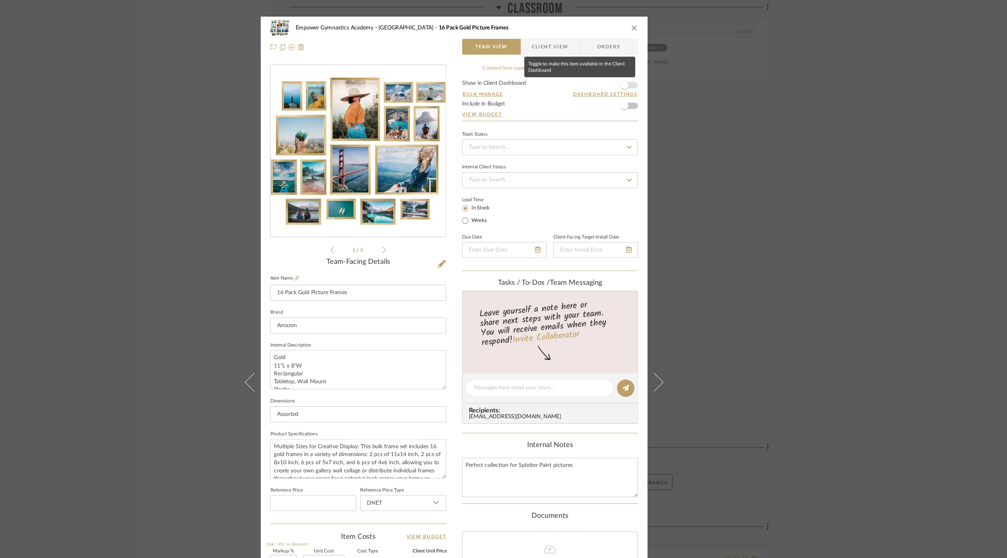
click at [632, 64] on span "button" at bounding box center [628, 62] width 13 height 13
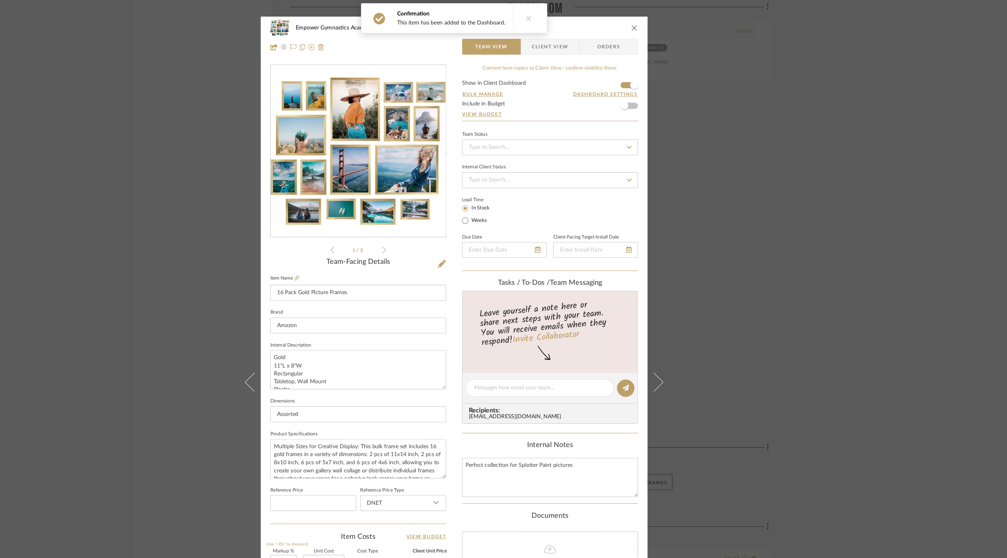
click at [635, 20] on icon "close" at bounding box center [636, 20] width 5 height 5
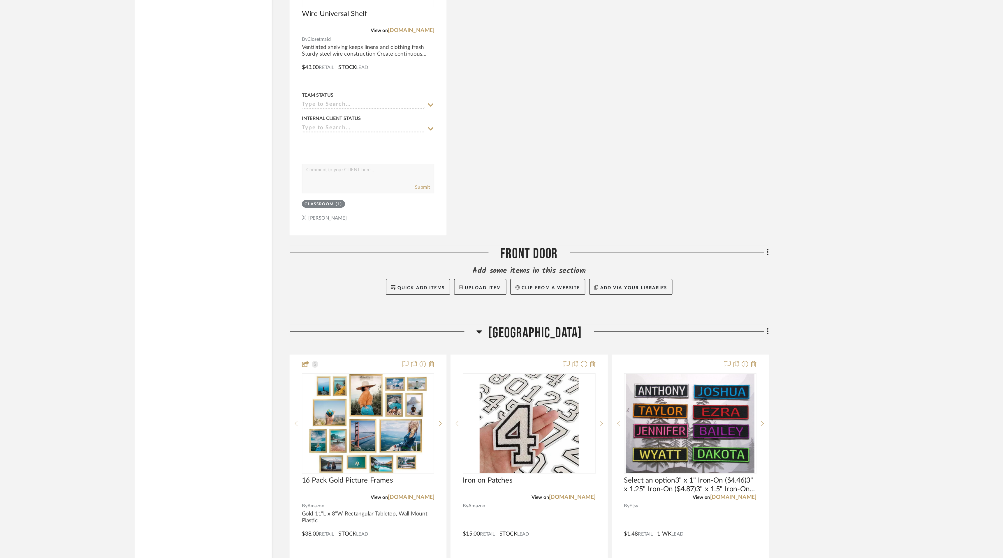
scroll to position [1287, 0]
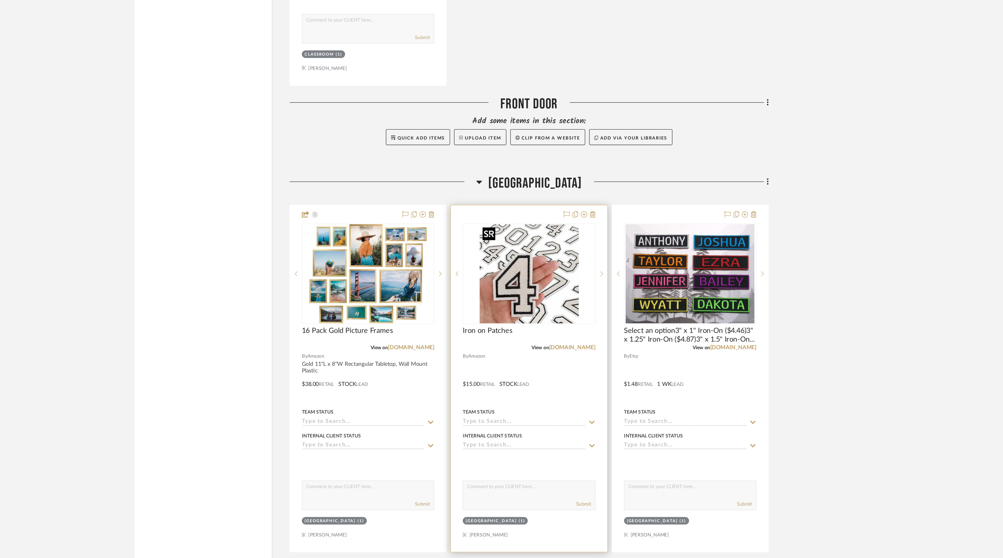
click at [566, 370] on img "0" at bounding box center [558, 349] width 73 height 73
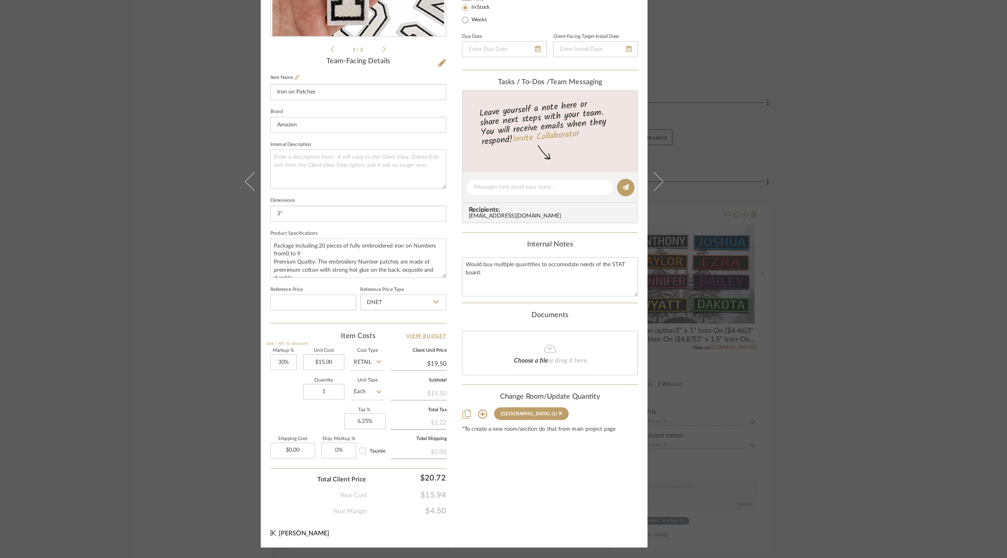
scroll to position [0, 0]
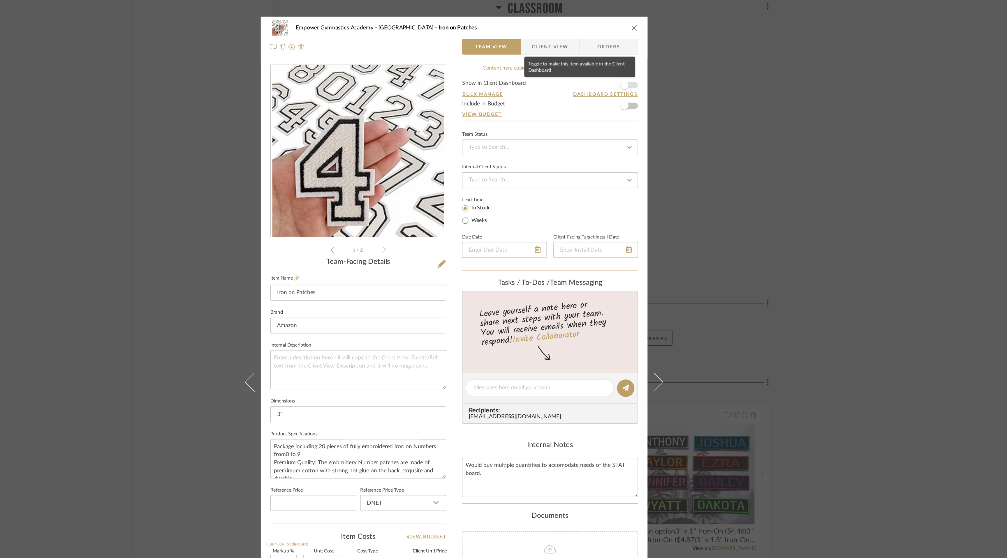
click at [632, 62] on span "button" at bounding box center [628, 62] width 13 height 13
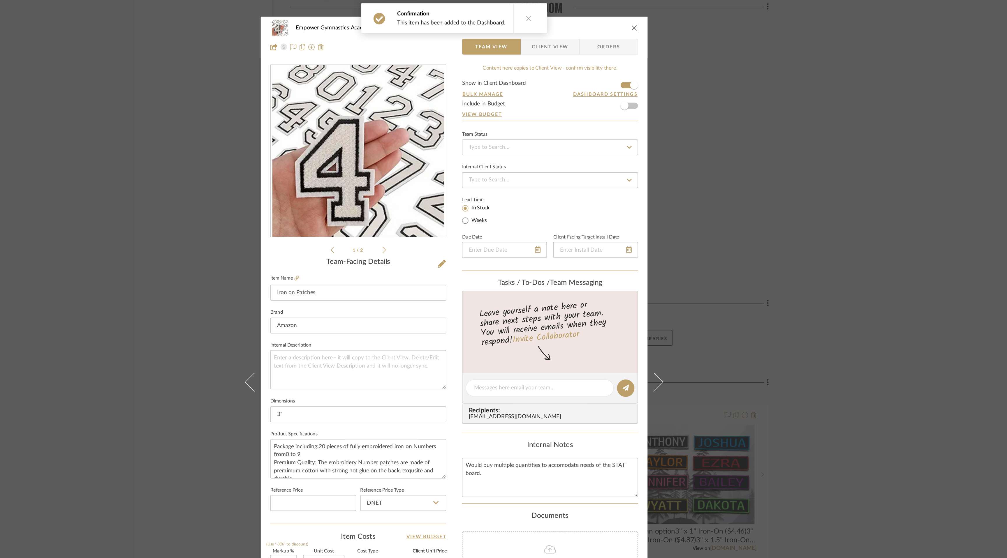
click at [634, 20] on icon "close" at bounding box center [636, 20] width 5 height 5
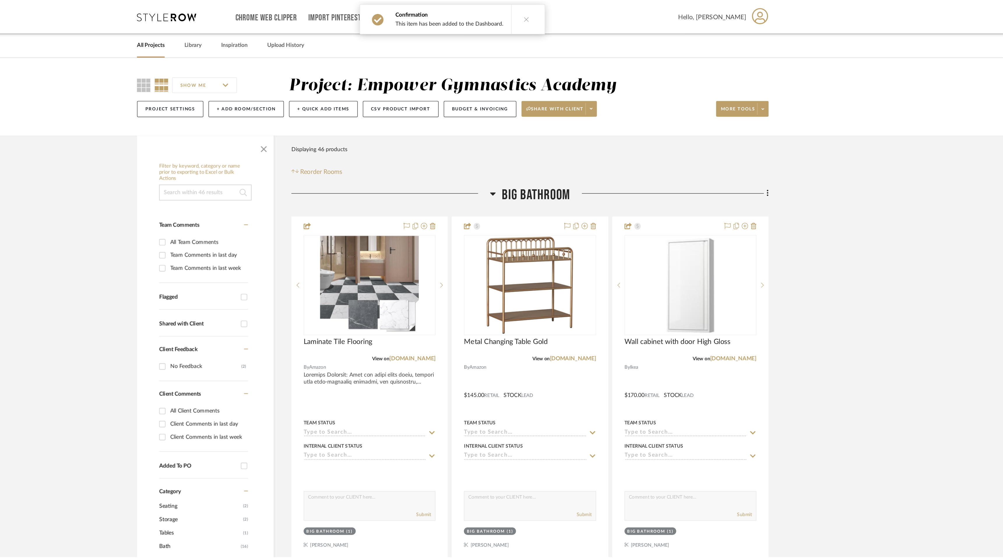
scroll to position [1287, 0]
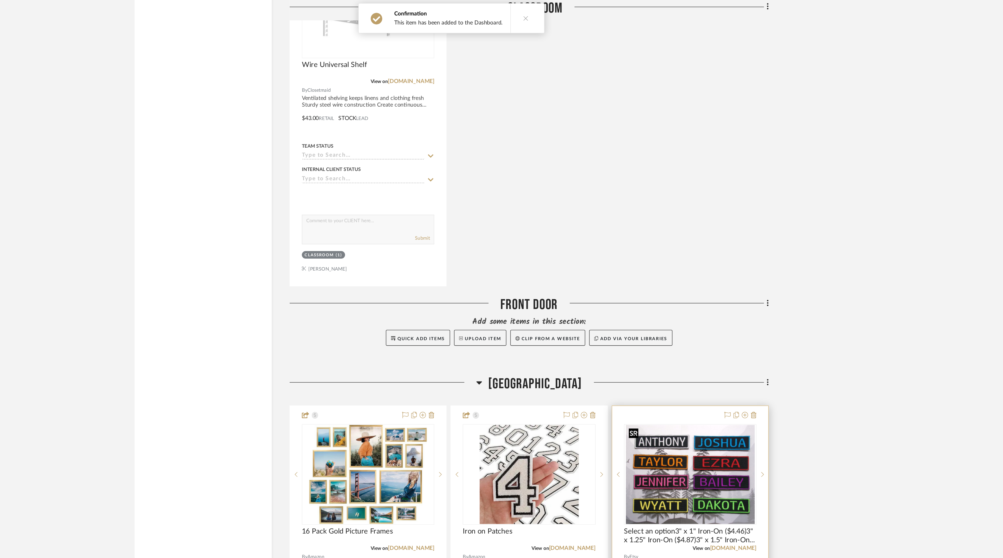
click at [663, 354] on img "0" at bounding box center [676, 349] width 95 height 73
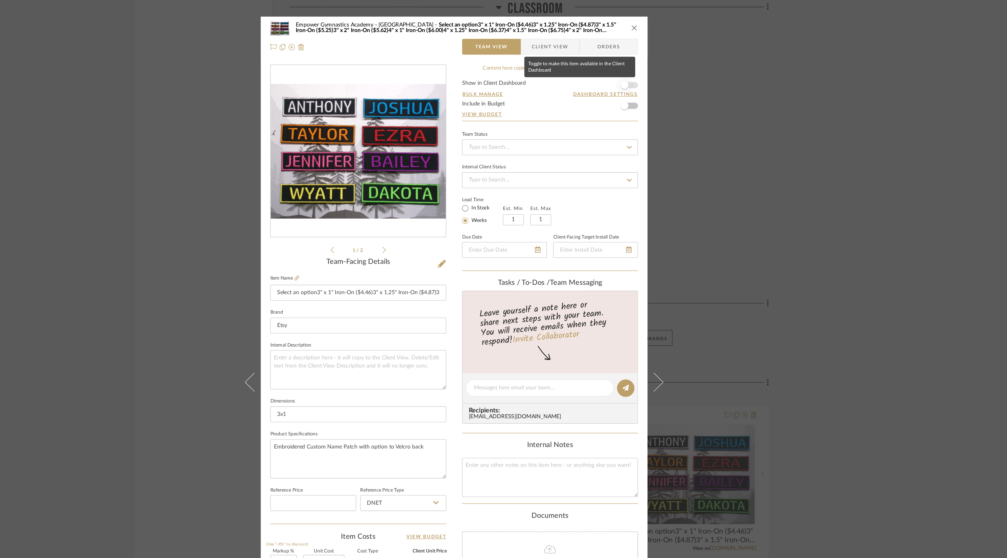
click at [632, 61] on span "button" at bounding box center [628, 62] width 13 height 13
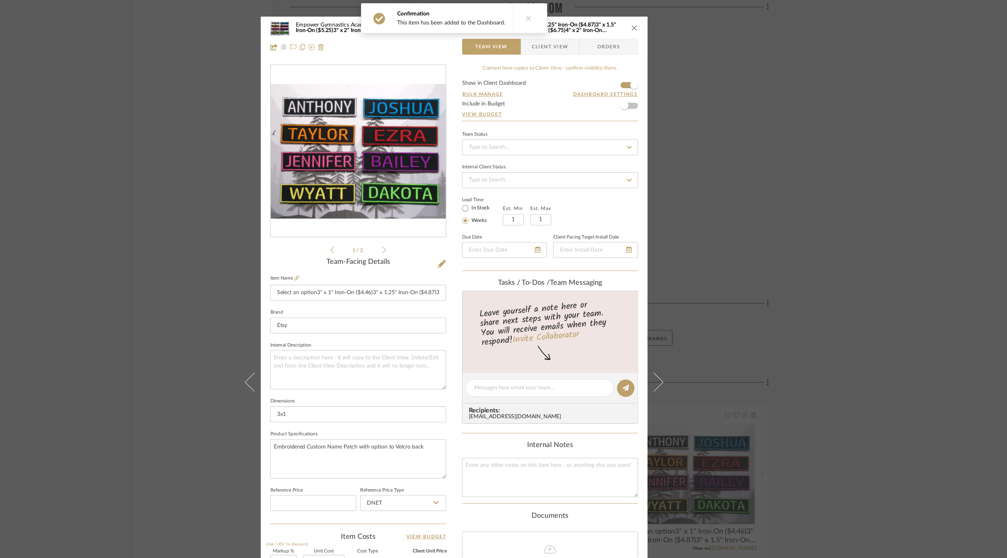
click at [635, 20] on icon "close" at bounding box center [636, 20] width 5 height 5
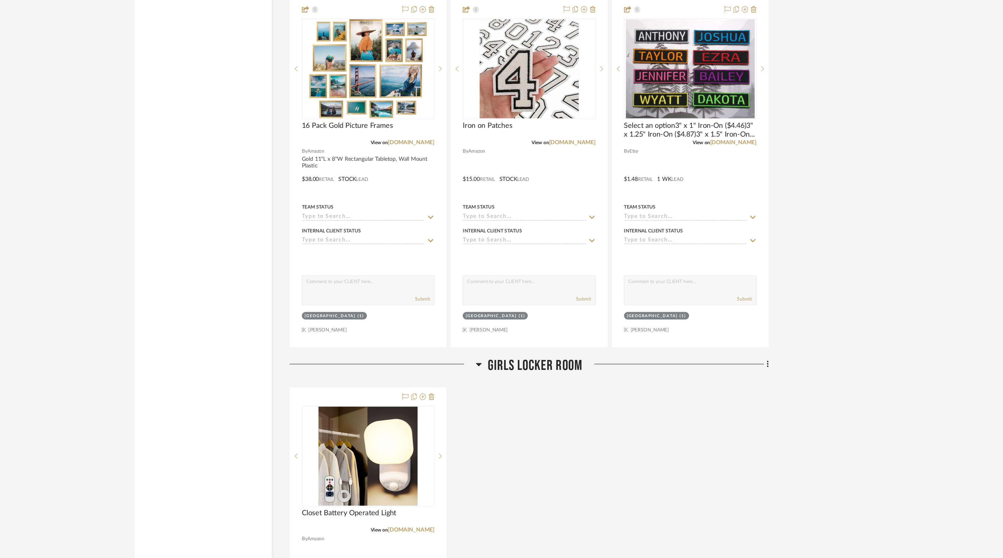
scroll to position [1591, 0]
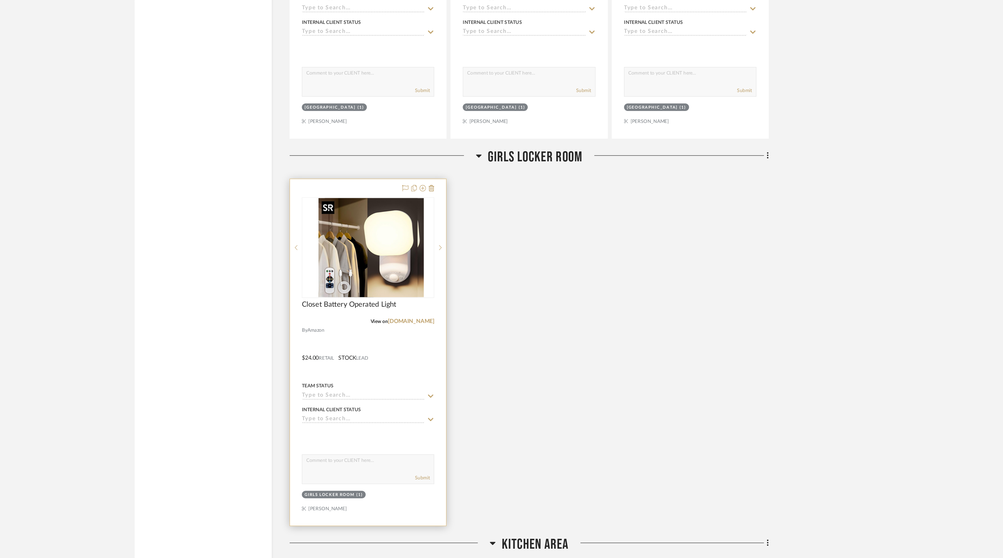
click at [443, 344] on img "0" at bounding box center [444, 329] width 73 height 73
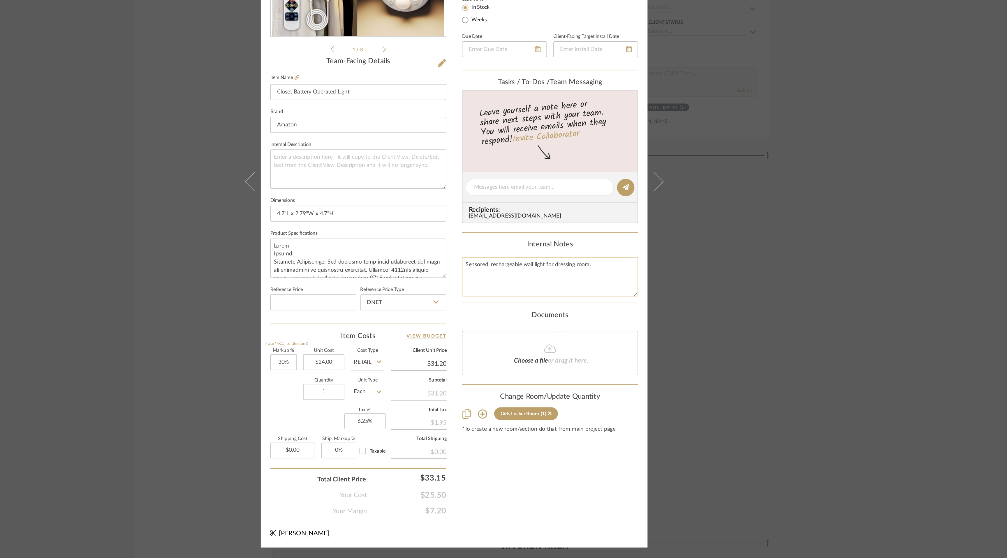
scroll to position [0, 0]
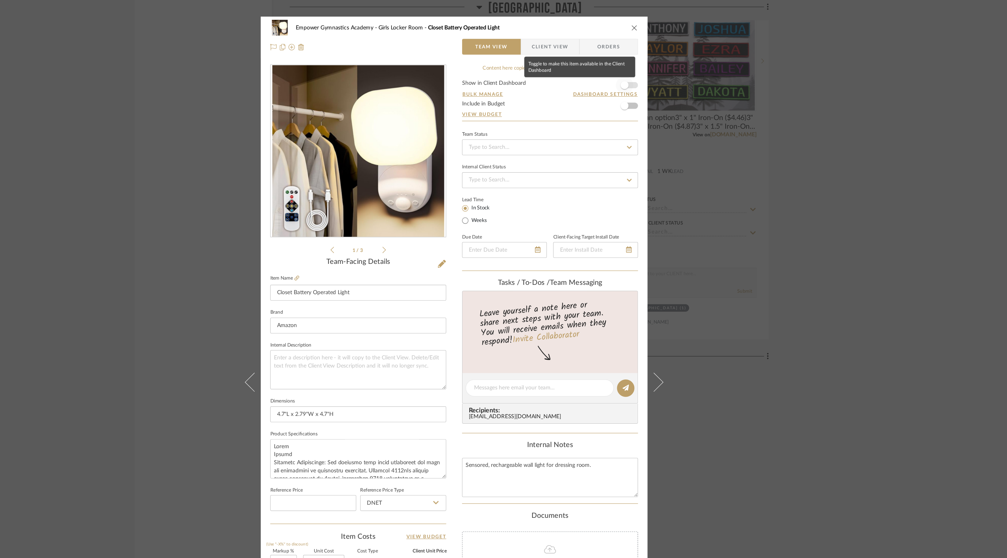
click at [632, 63] on span "button" at bounding box center [628, 62] width 13 height 13
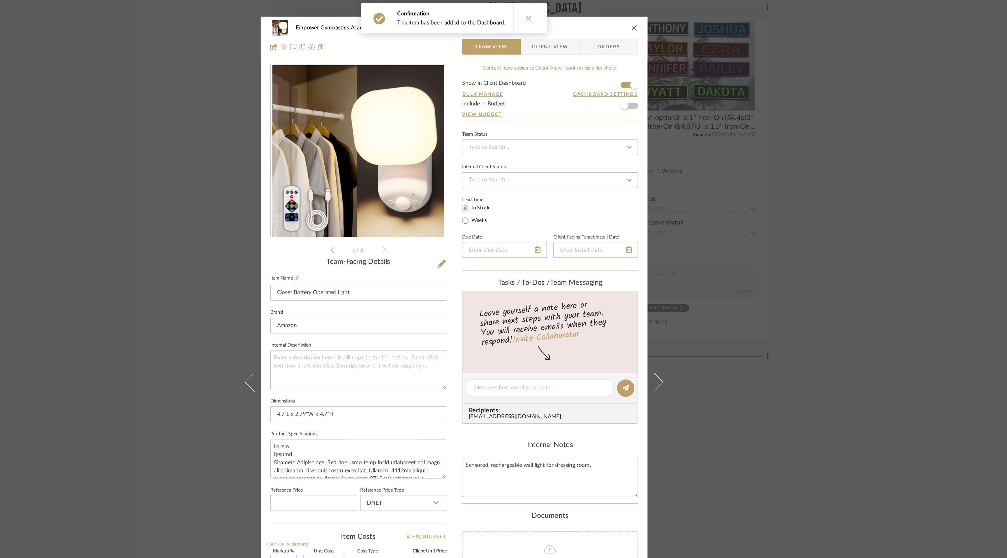
click at [634, 20] on icon "close" at bounding box center [636, 20] width 5 height 5
